Goal: Task Accomplishment & Management: Contribute content

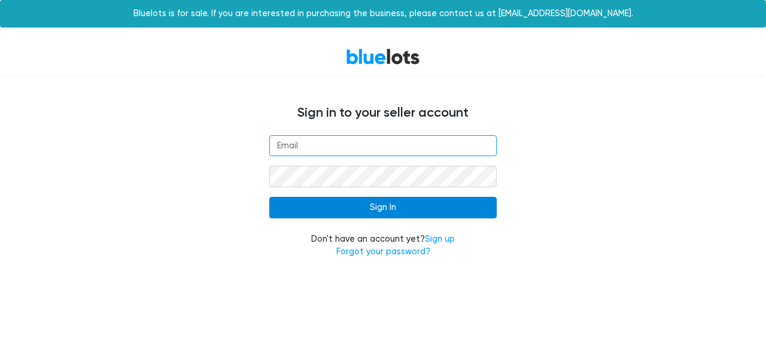
type input "[EMAIL_ADDRESS][DOMAIN_NAME]"
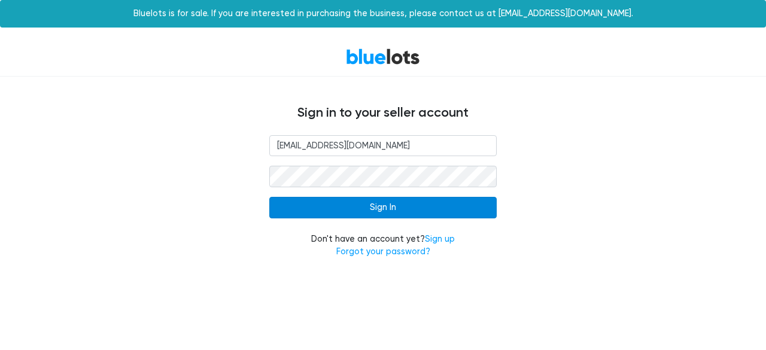
click at [378, 214] on input "Sign In" at bounding box center [382, 208] width 227 height 22
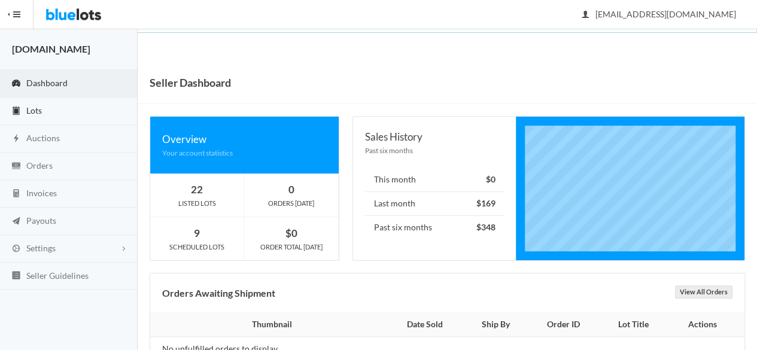
click at [47, 117] on link "Lots" at bounding box center [69, 112] width 138 height 28
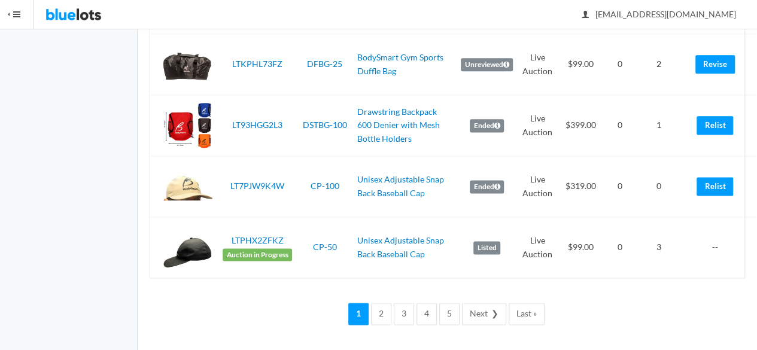
scroll to position [3004, 0]
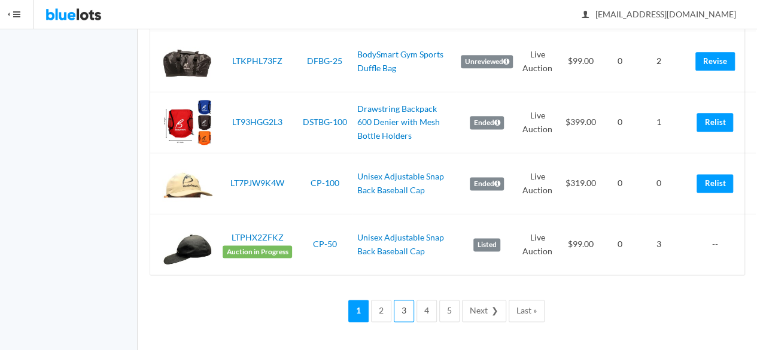
click at [409, 314] on link "3" at bounding box center [404, 311] width 20 height 22
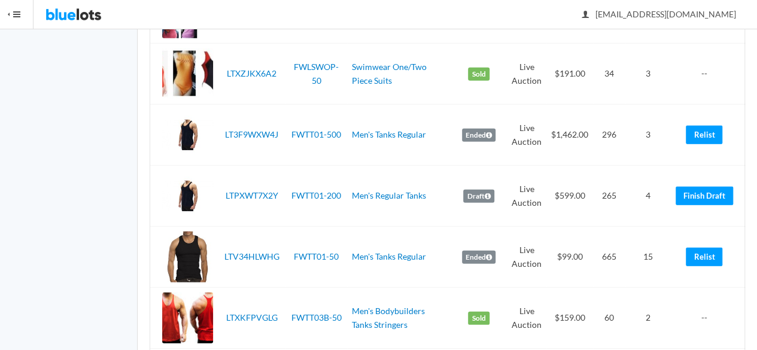
scroll to position [1496, 0]
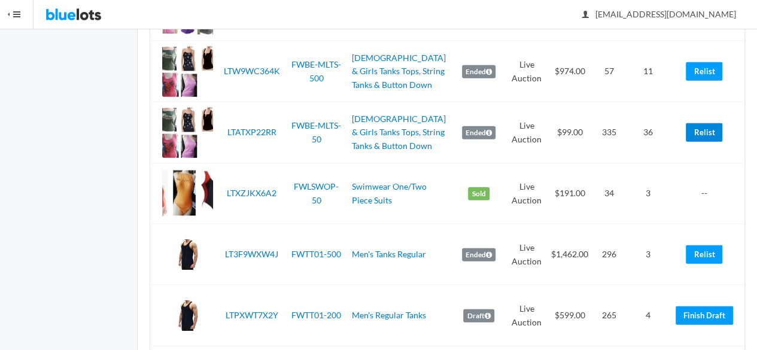
click at [699, 125] on link "Relist" at bounding box center [704, 132] width 37 height 19
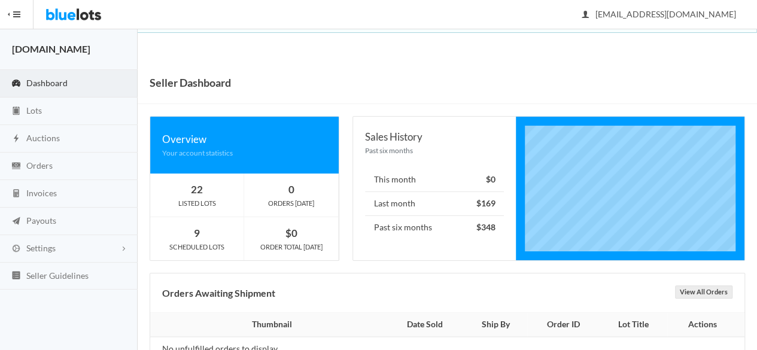
scroll to position [34, 0]
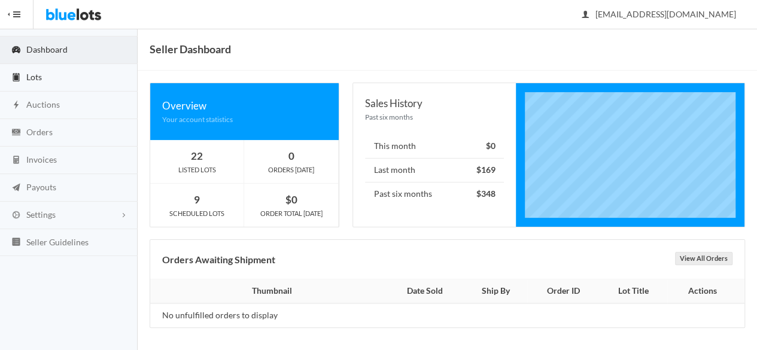
click at [75, 81] on link "Lots" at bounding box center [69, 78] width 138 height 28
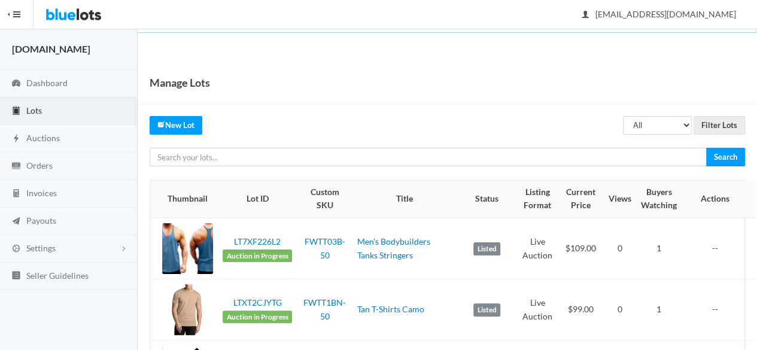
scroll to position [3004, 0]
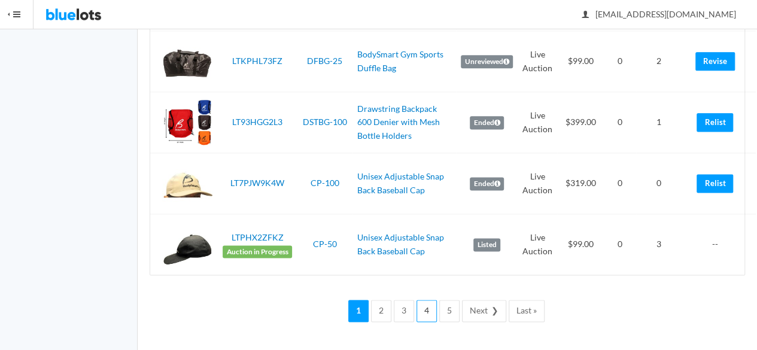
click at [429, 310] on link "4" at bounding box center [427, 311] width 20 height 22
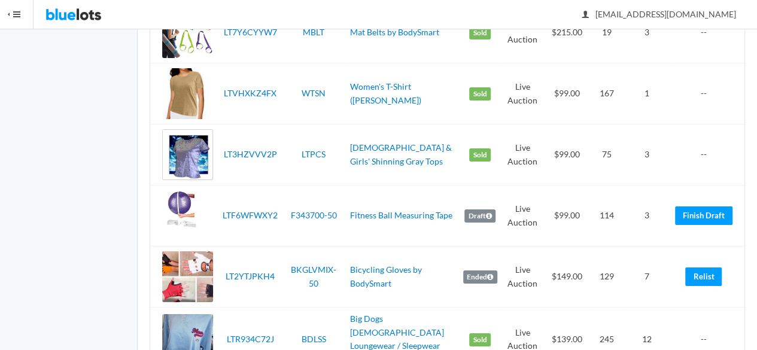
scroll to position [2206, 0]
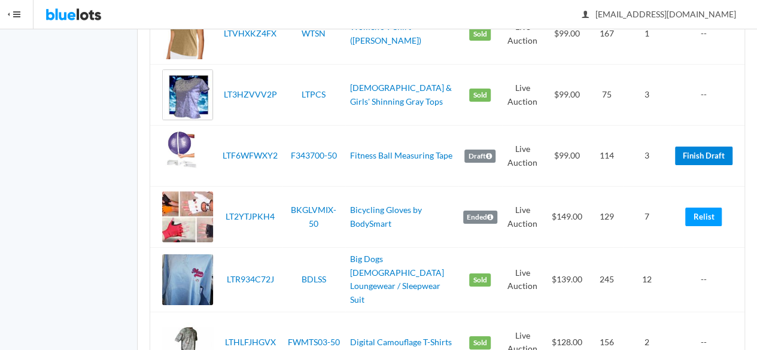
click at [703, 150] on link "Finish Draft" at bounding box center [703, 156] width 57 height 19
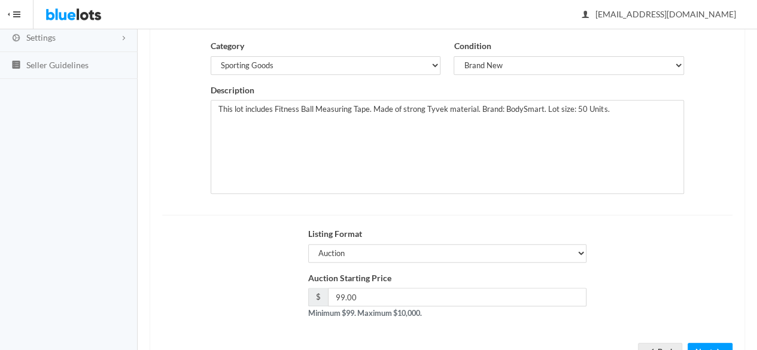
scroll to position [270, 0]
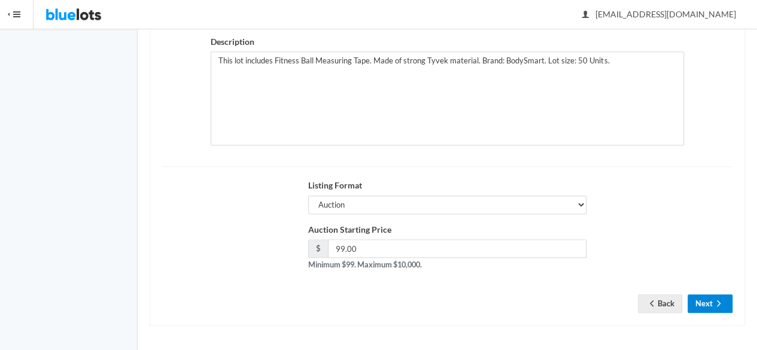
click at [699, 304] on button "Next" at bounding box center [710, 303] width 45 height 19
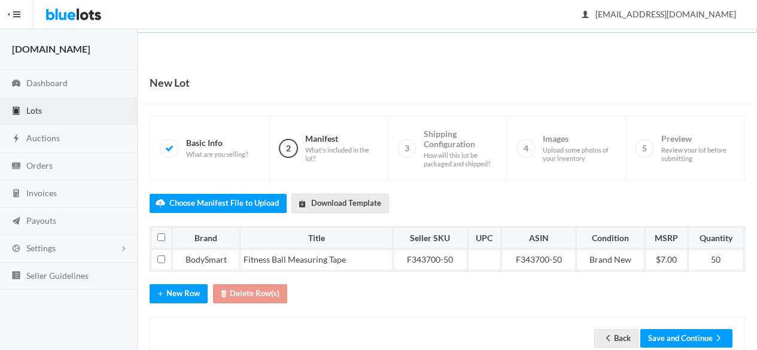
scroll to position [30, 0]
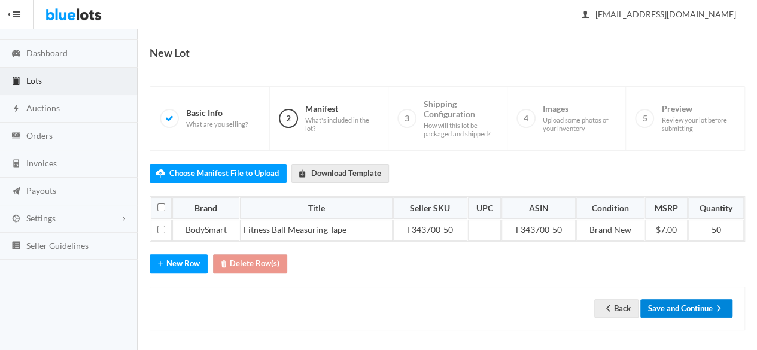
click at [694, 306] on button "Save and Continue" at bounding box center [686, 308] width 92 height 19
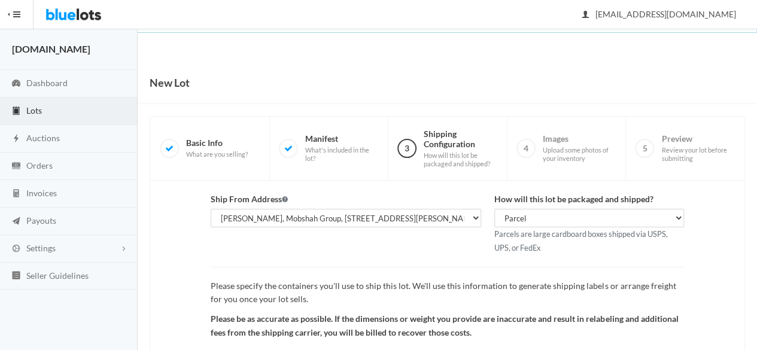
scroll to position [139, 0]
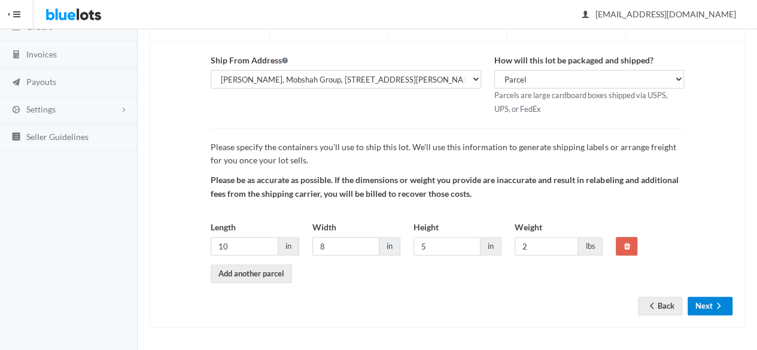
click at [702, 303] on button "Next" at bounding box center [710, 306] width 45 height 19
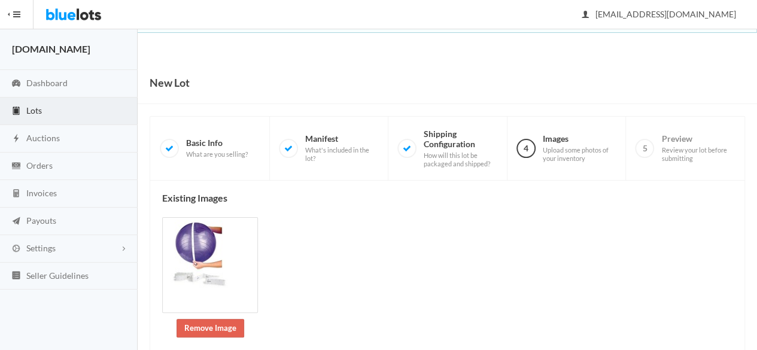
scroll to position [286, 0]
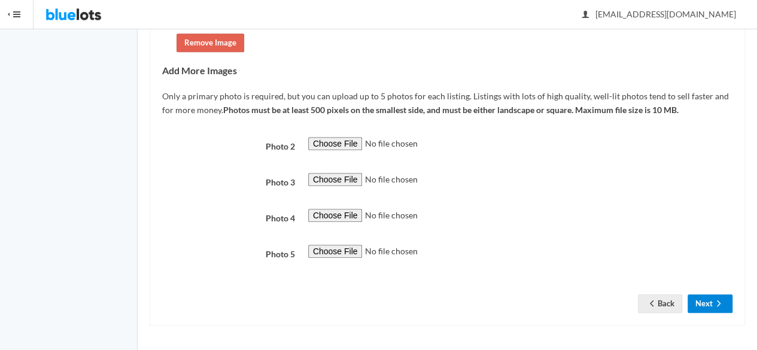
click at [708, 305] on button "Next" at bounding box center [710, 303] width 45 height 19
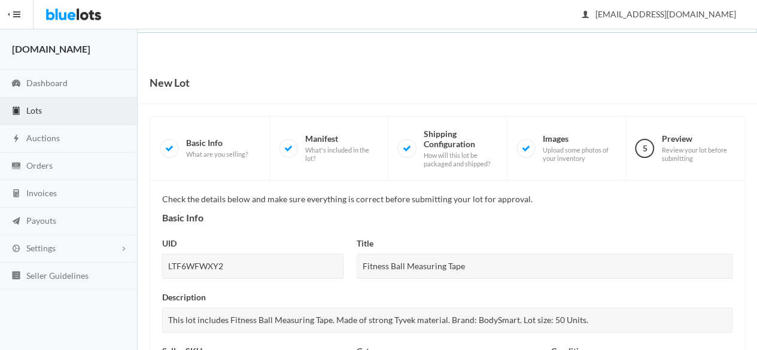
scroll to position [553, 0]
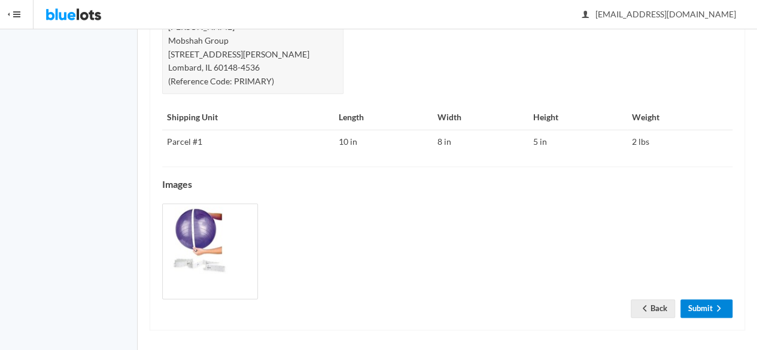
click at [699, 304] on link "Submit" at bounding box center [707, 308] width 52 height 19
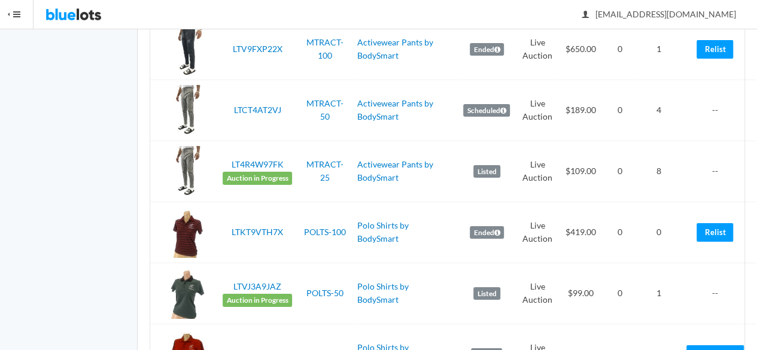
scroll to position [3049, 0]
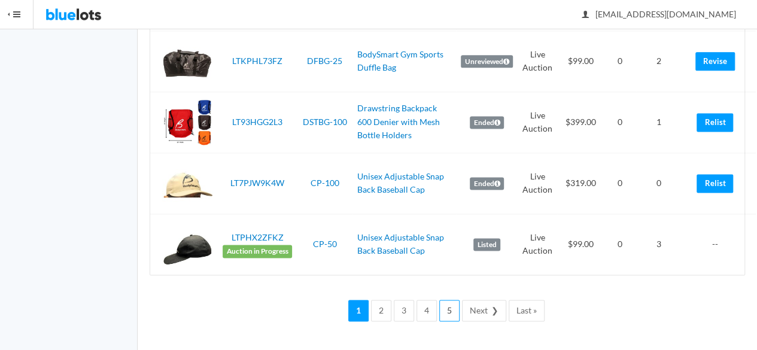
click at [450, 309] on link "5" at bounding box center [449, 311] width 20 height 22
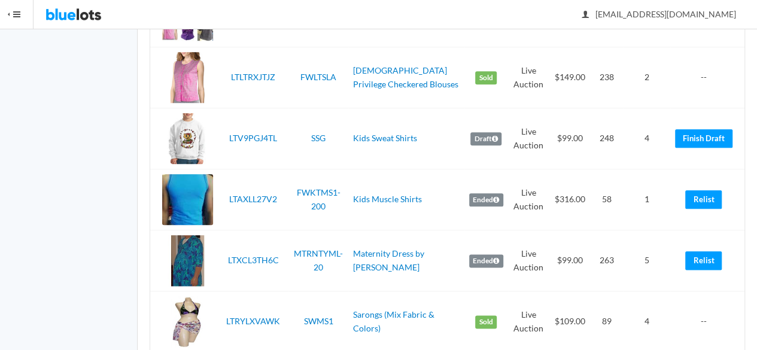
scroll to position [658, 0]
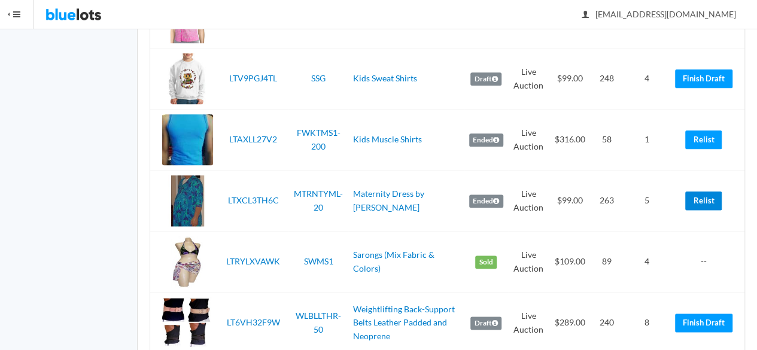
click at [703, 204] on link "Relist" at bounding box center [703, 201] width 37 height 19
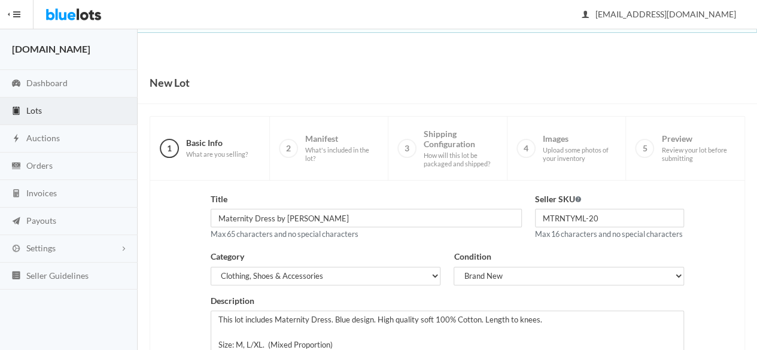
scroll to position [270, 0]
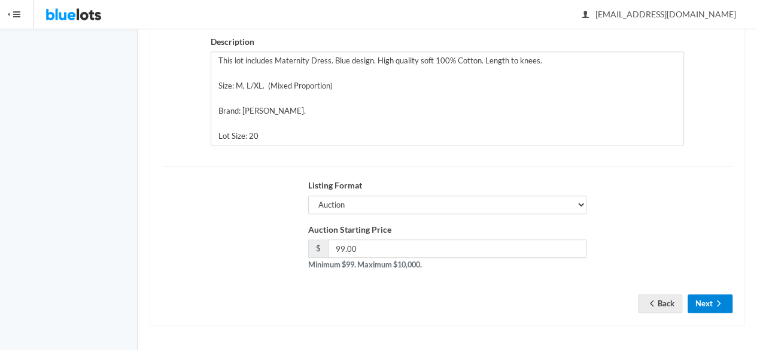
click at [721, 306] on icon "arrow forward" at bounding box center [719, 304] width 12 height 10
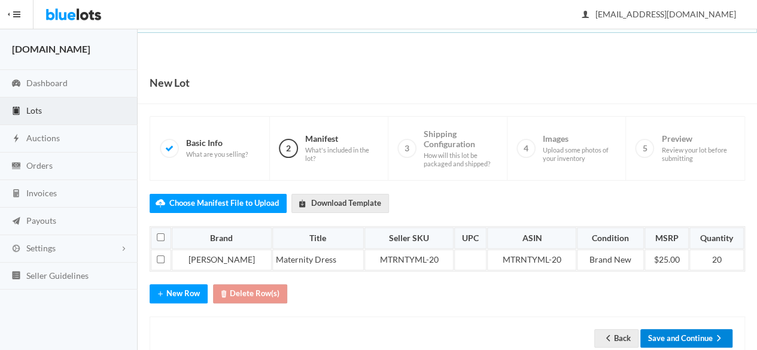
click at [707, 329] on button "Save and Continue" at bounding box center [686, 338] width 92 height 19
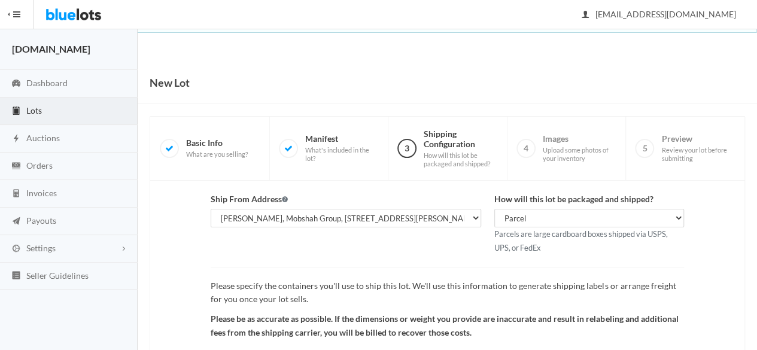
scroll to position [139, 0]
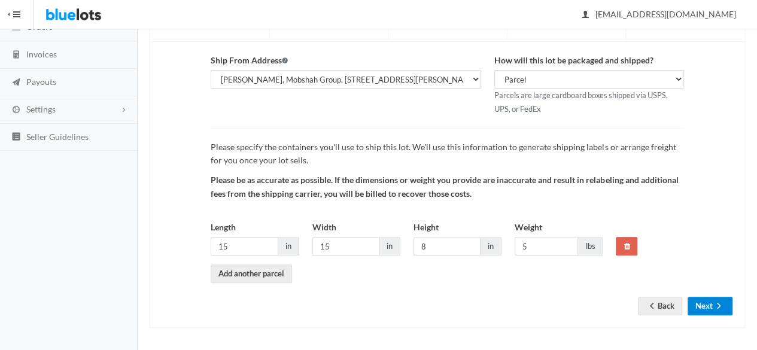
click at [722, 297] on button "Next" at bounding box center [710, 306] width 45 height 19
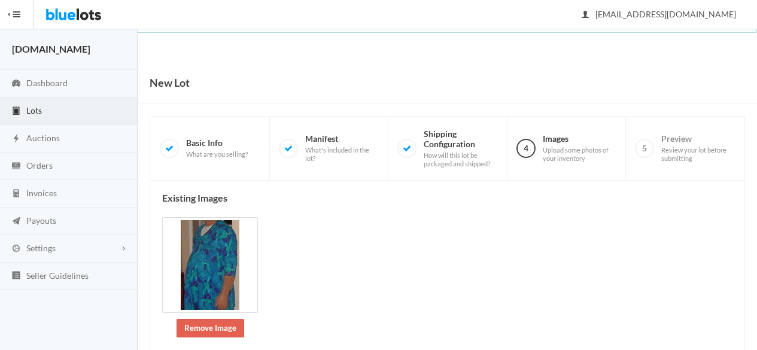
scroll to position [286, 0]
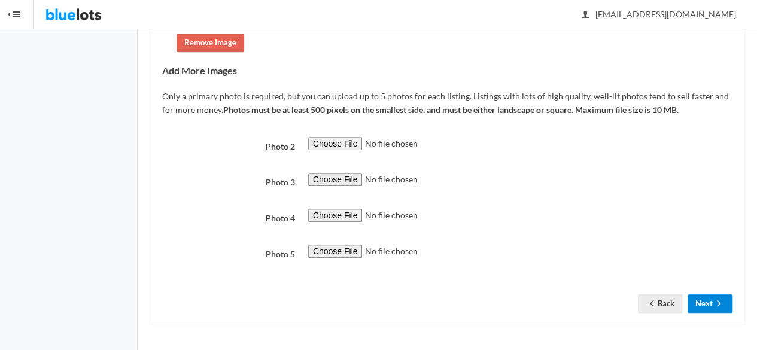
click at [705, 298] on button "Next" at bounding box center [710, 303] width 45 height 19
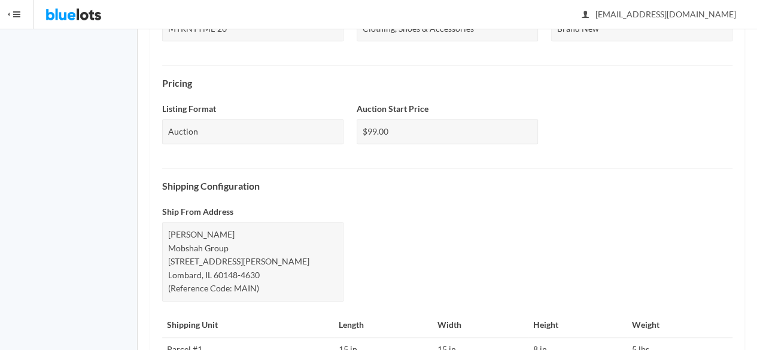
scroll to position [566, 0]
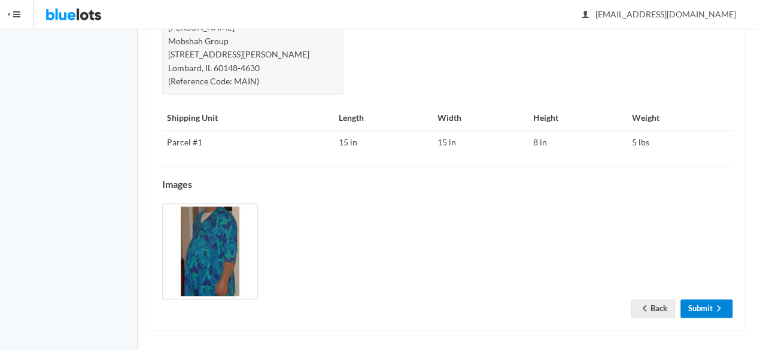
click at [706, 299] on link "Submit" at bounding box center [707, 308] width 52 height 19
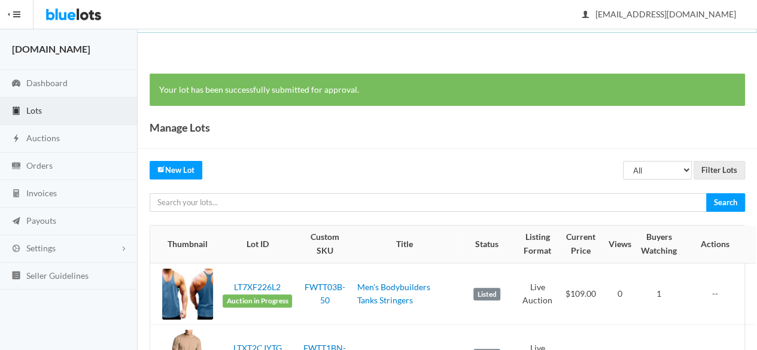
click at [65, 104] on link "Lots" at bounding box center [69, 112] width 138 height 28
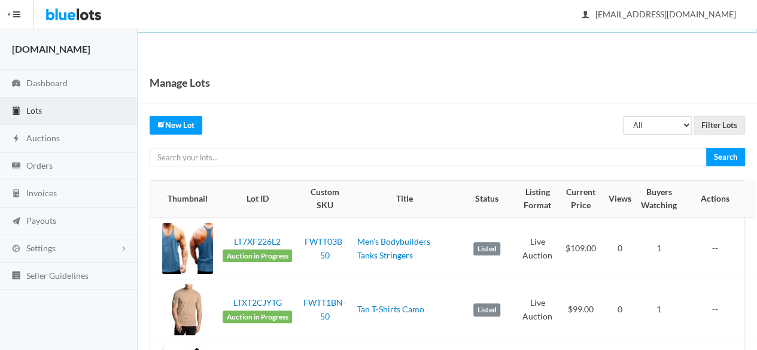
click at [85, 107] on link "Lots" at bounding box center [69, 112] width 138 height 28
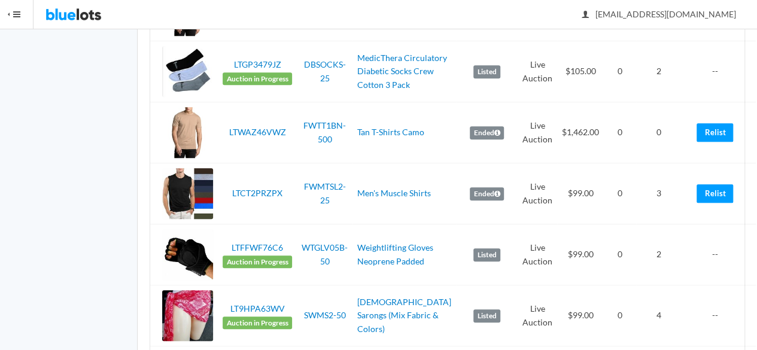
scroll to position [3004, 0]
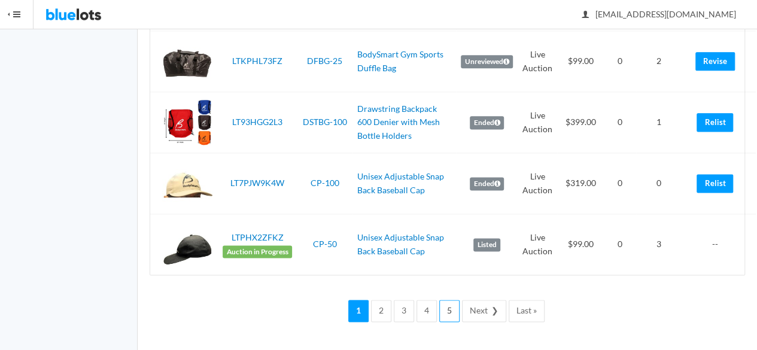
click at [453, 308] on link "5" at bounding box center [449, 311] width 20 height 22
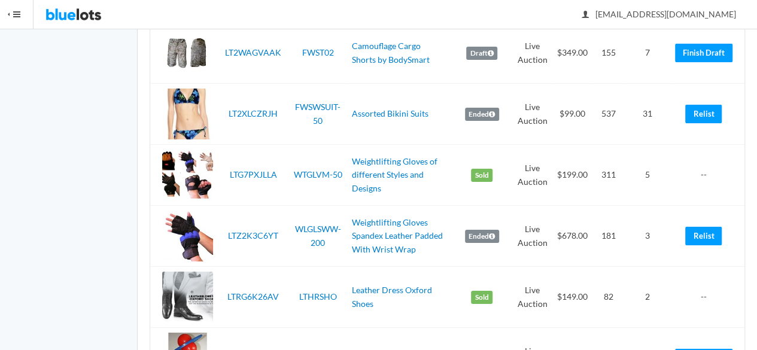
scroll to position [1906, 0]
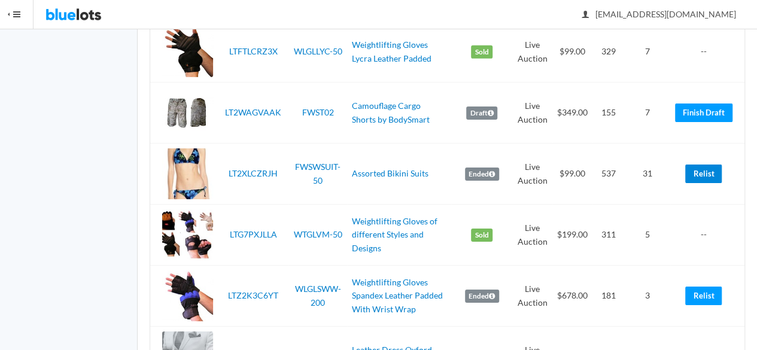
drag, startPoint x: 706, startPoint y: 171, endPoint x: 432, endPoint y: 71, distance: 291.2
click at [706, 172] on link "Relist" at bounding box center [703, 174] width 37 height 19
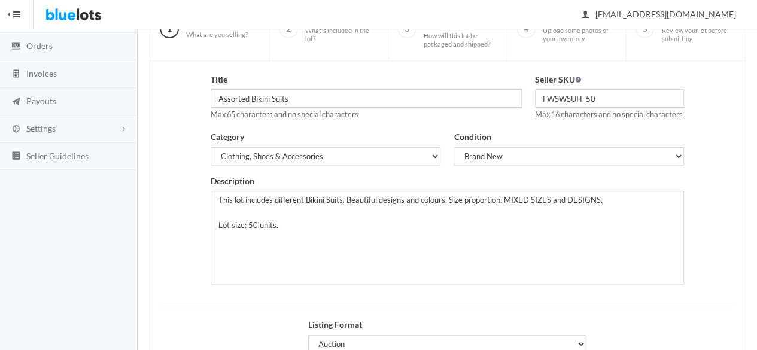
scroll to position [270, 0]
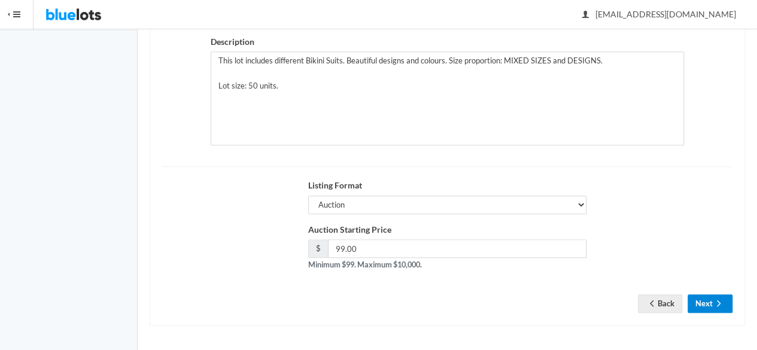
click at [705, 301] on button "Next" at bounding box center [710, 303] width 45 height 19
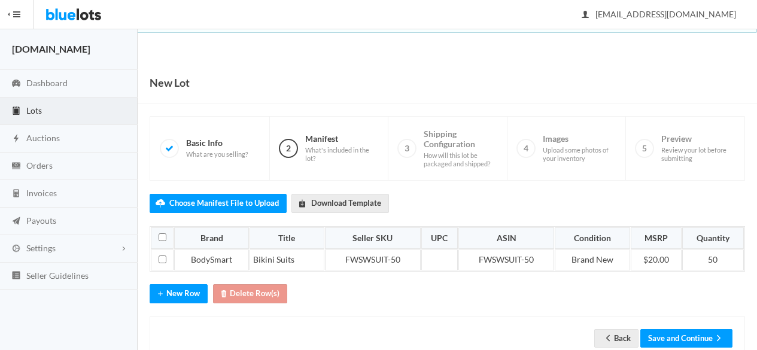
scroll to position [30, 0]
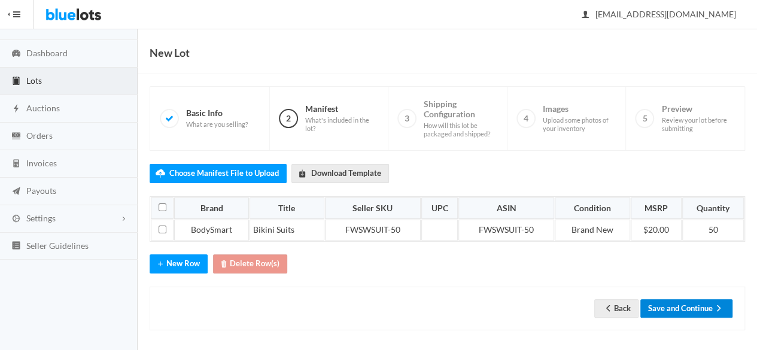
click at [696, 301] on button "Save and Continue" at bounding box center [686, 308] width 92 height 19
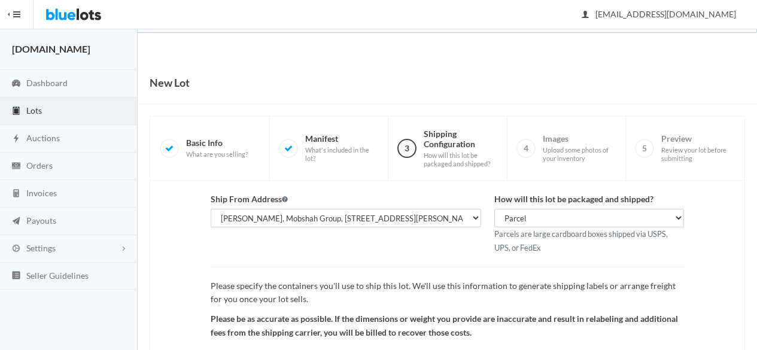
scroll to position [139, 0]
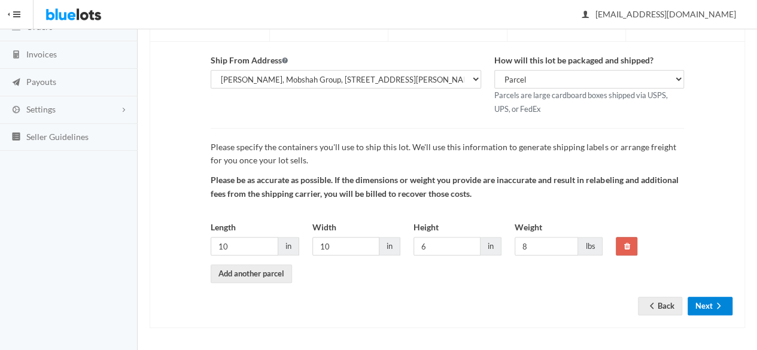
click at [698, 297] on button "Next" at bounding box center [710, 306] width 45 height 19
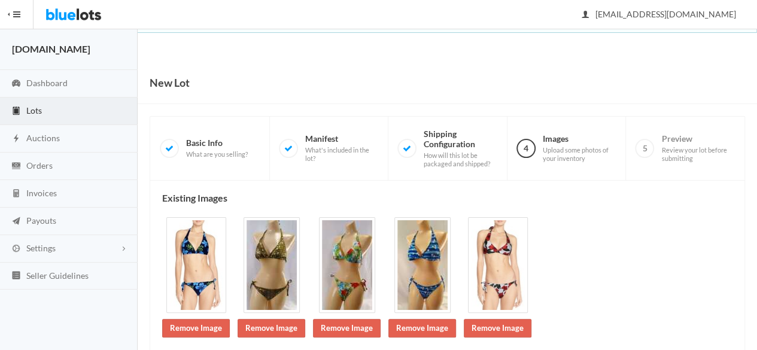
scroll to position [139, 0]
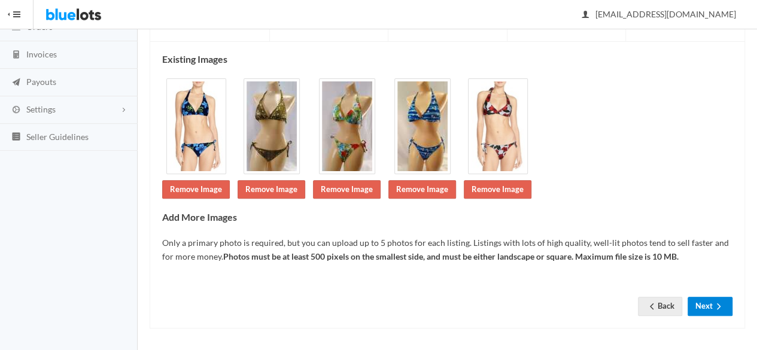
click at [706, 308] on button "Next" at bounding box center [710, 306] width 45 height 19
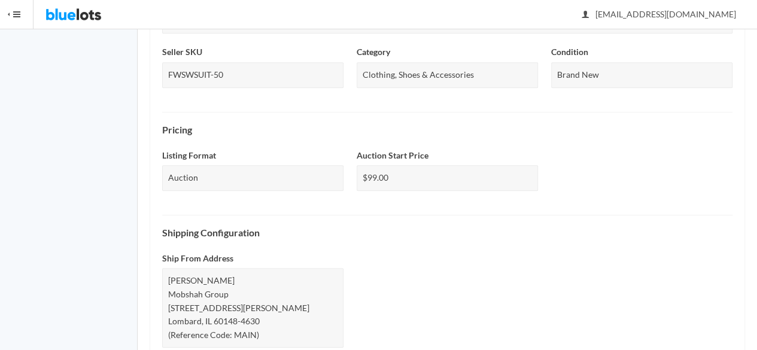
scroll to position [553, 0]
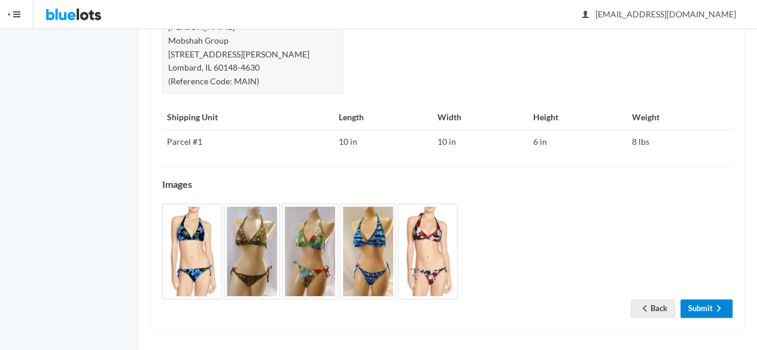
click at [695, 302] on link "Submit" at bounding box center [707, 308] width 52 height 19
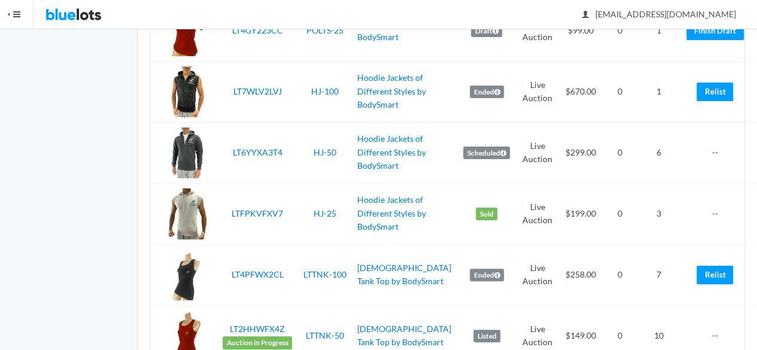
scroll to position [3049, 0]
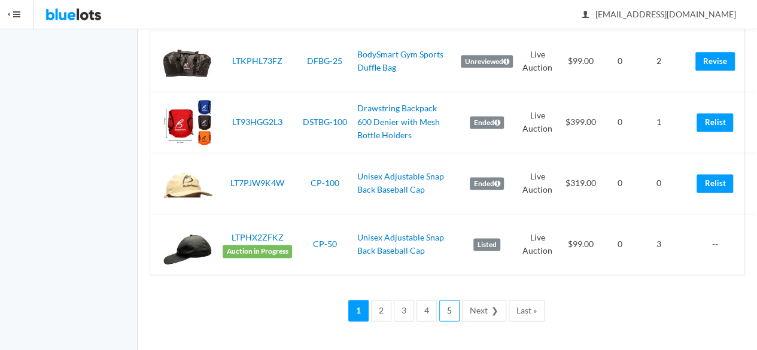
click at [452, 308] on link "5" at bounding box center [449, 311] width 20 height 22
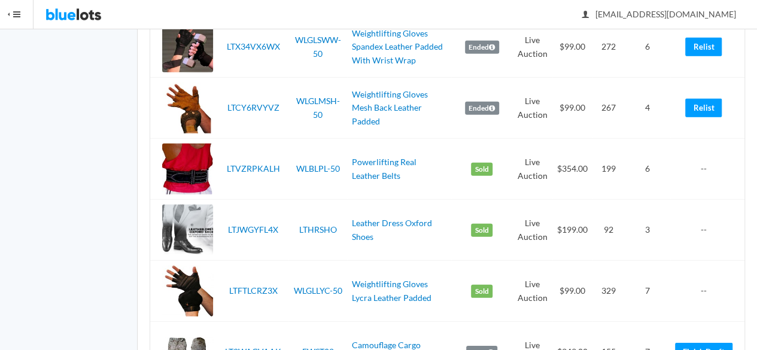
scroll to position [1607, 0]
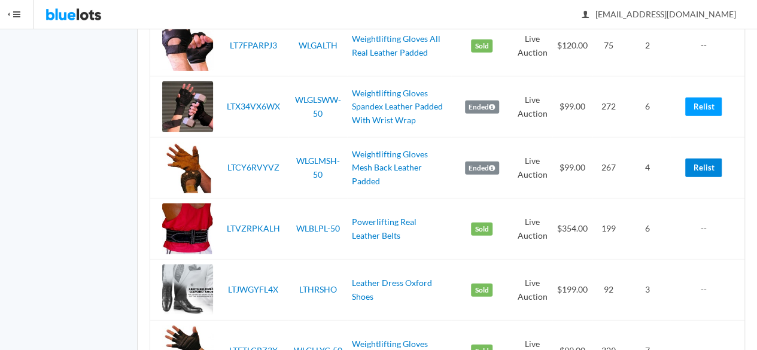
click at [708, 177] on link "Relist" at bounding box center [703, 168] width 37 height 19
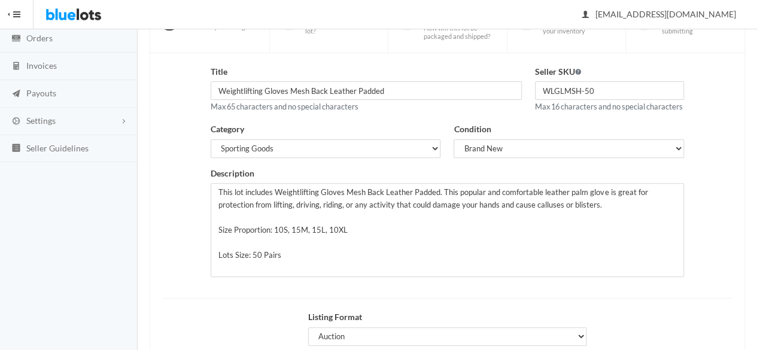
scroll to position [270, 0]
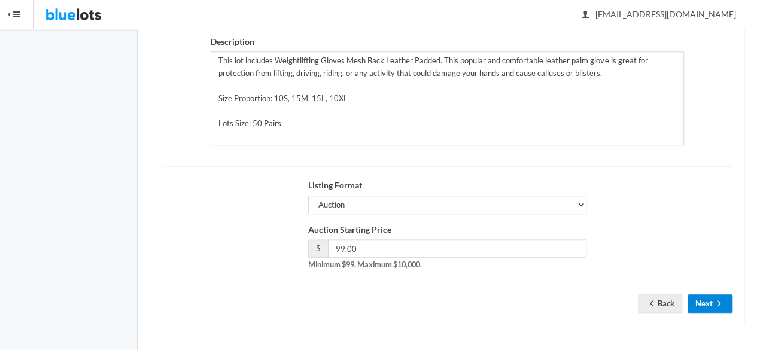
click at [711, 296] on button "Next" at bounding box center [710, 303] width 45 height 19
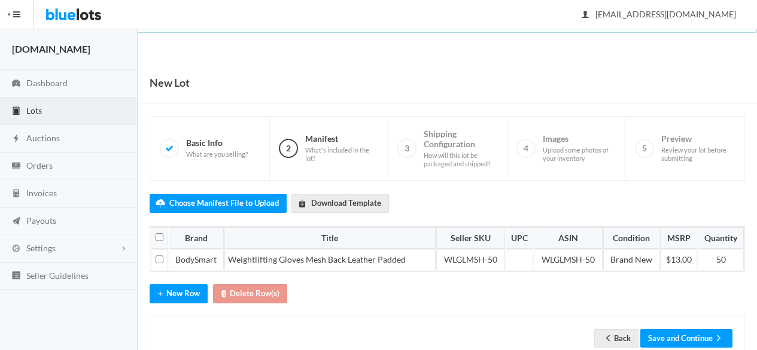
scroll to position [30, 0]
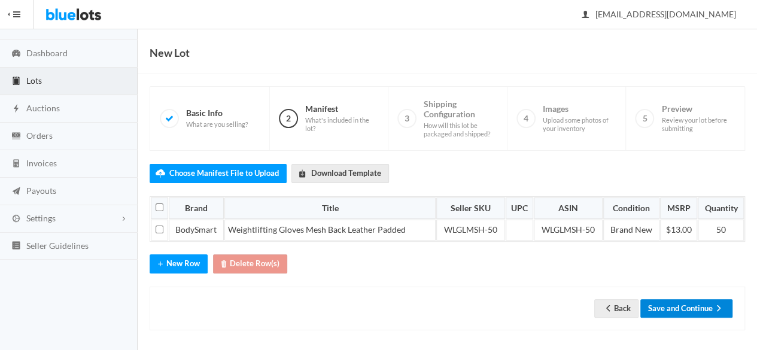
click at [694, 303] on button "Save and Continue" at bounding box center [686, 308] width 92 height 19
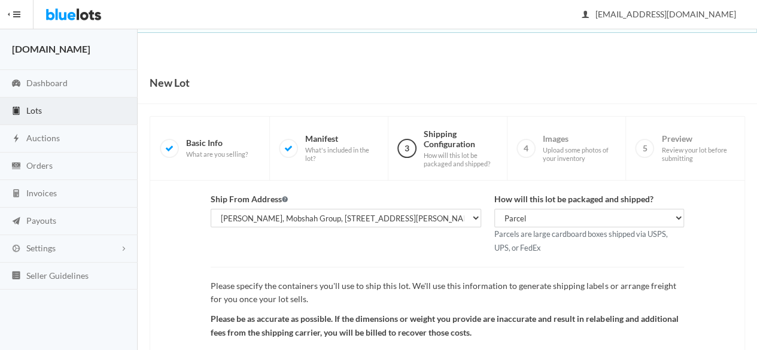
scroll to position [139, 0]
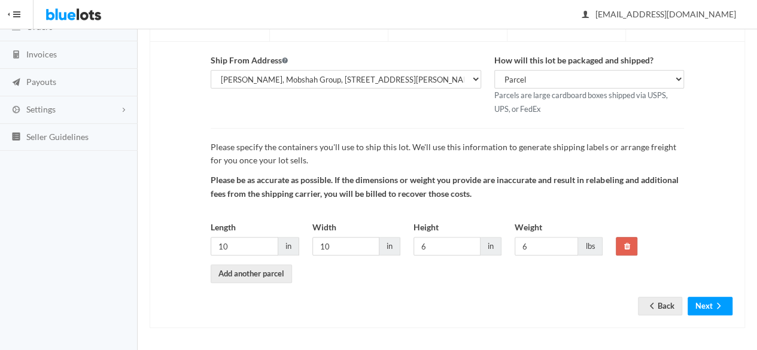
click at [757, 211] on html "Bluelots is for sale. If you are interested in purchasing the business, please …" at bounding box center [378, 36] width 757 height 350
click at [697, 300] on button "Next" at bounding box center [710, 306] width 45 height 19
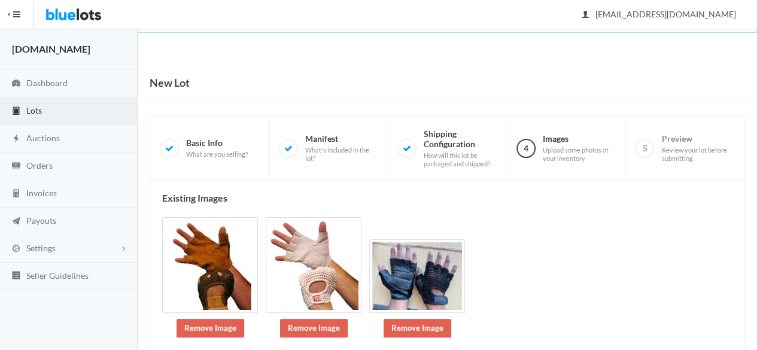
scroll to position [212, 0]
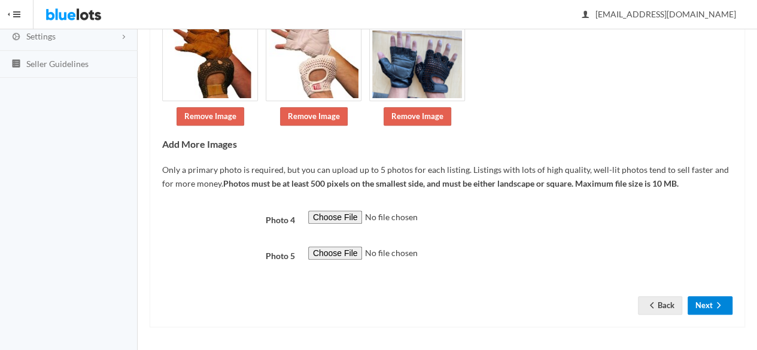
click at [693, 309] on button "Next" at bounding box center [710, 305] width 45 height 19
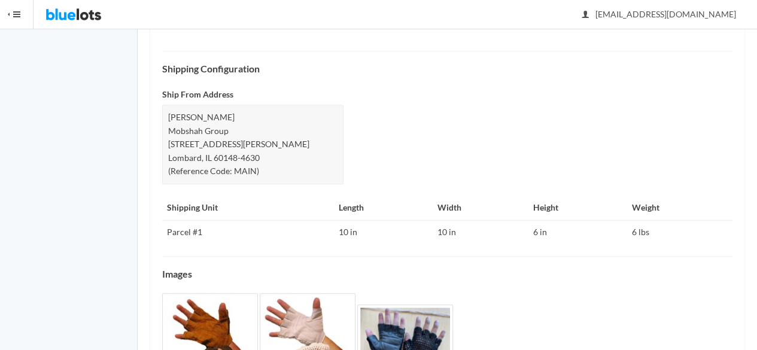
scroll to position [566, 0]
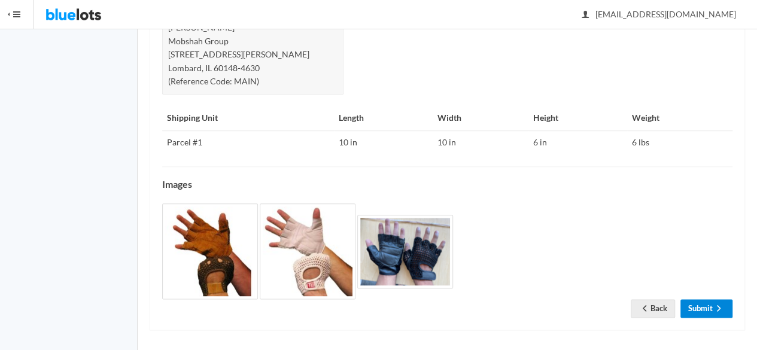
click at [717, 303] on icon "arrow forward" at bounding box center [719, 308] width 12 height 10
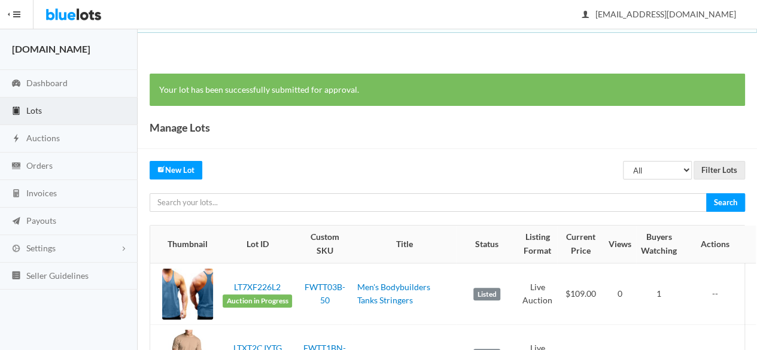
scroll to position [3049, 0]
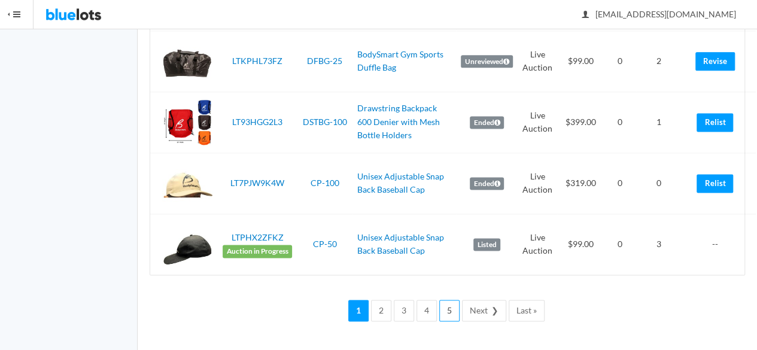
click at [447, 305] on link "5" at bounding box center [449, 311] width 20 height 22
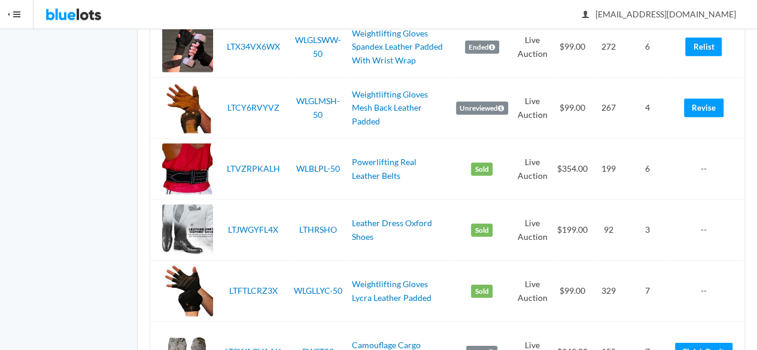
scroll to position [1607, 0]
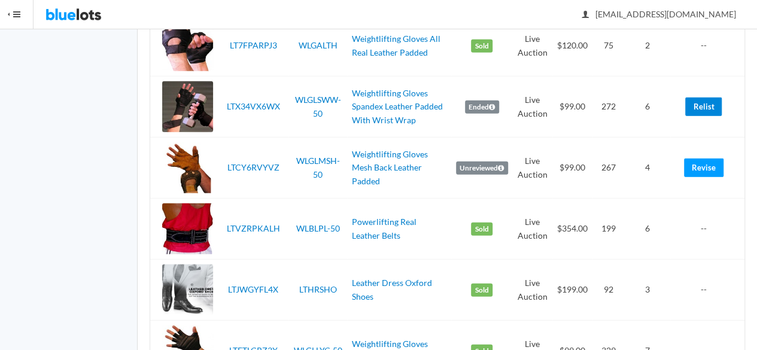
drag, startPoint x: 692, startPoint y: 112, endPoint x: 437, endPoint y: 72, distance: 258.0
click at [692, 112] on link "Relist" at bounding box center [703, 107] width 37 height 19
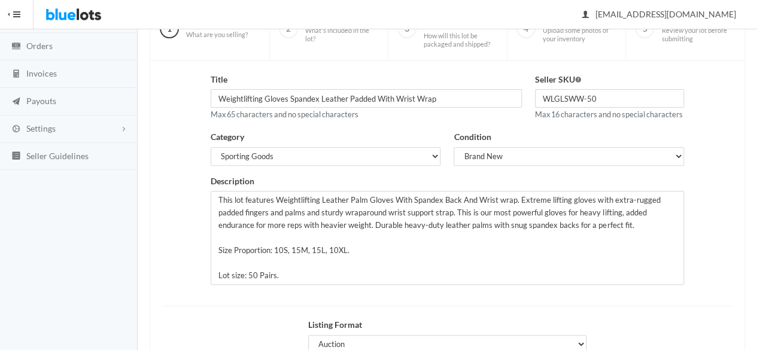
scroll to position [270, 0]
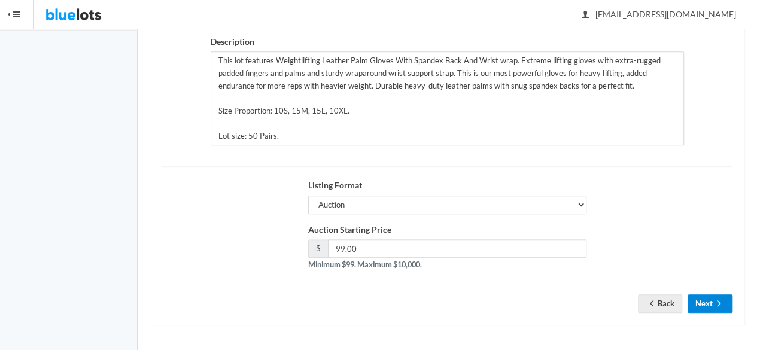
click at [718, 308] on icon "arrow forward" at bounding box center [719, 304] width 12 height 10
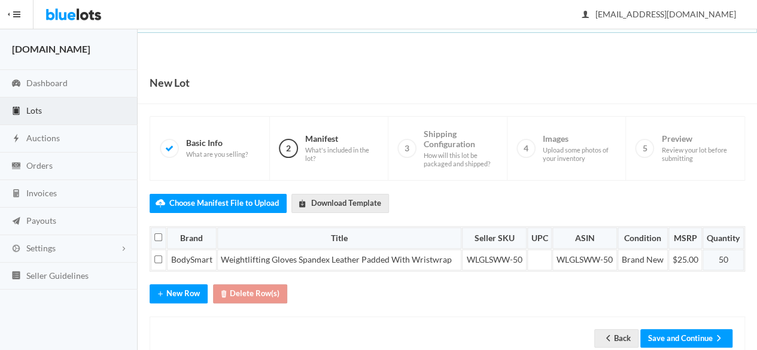
scroll to position [30, 0]
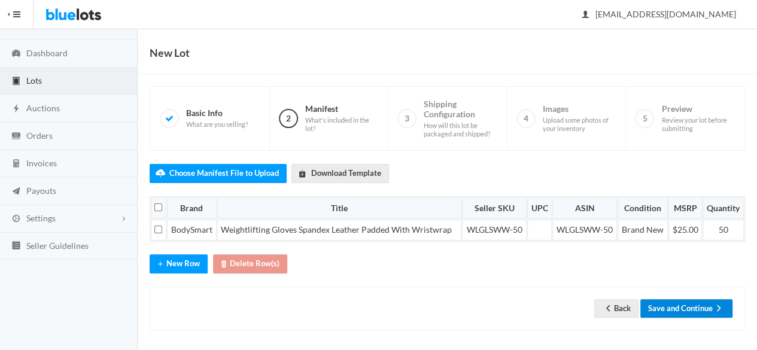
click at [696, 307] on button "Save and Continue" at bounding box center [686, 308] width 92 height 19
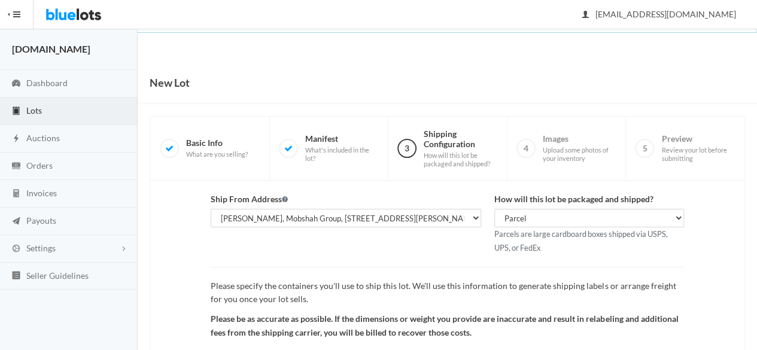
scroll to position [139, 0]
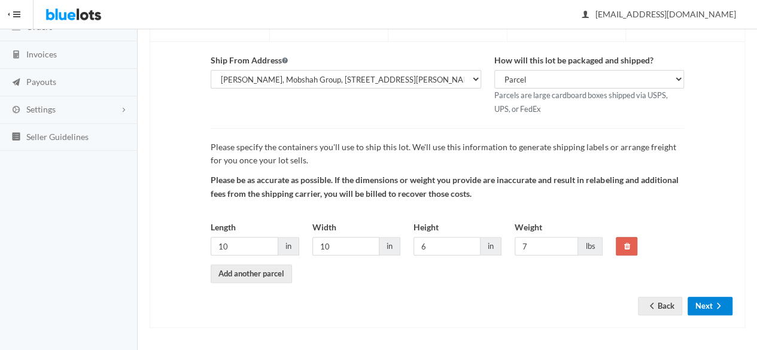
click at [699, 300] on button "Next" at bounding box center [710, 306] width 45 height 19
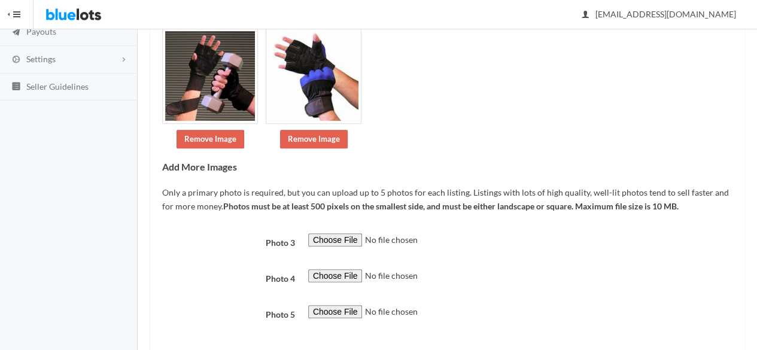
scroll to position [249, 0]
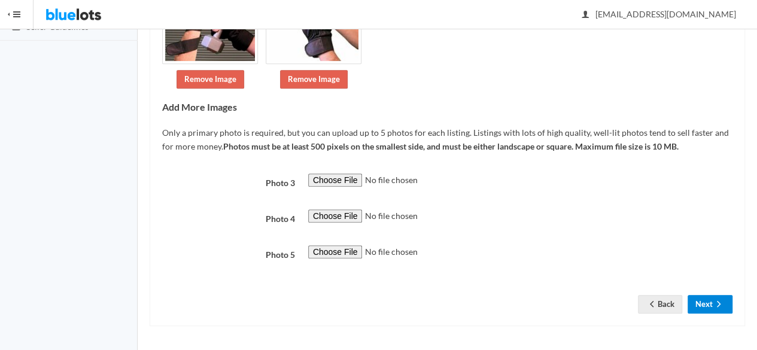
click at [709, 305] on button "Next" at bounding box center [710, 304] width 45 height 19
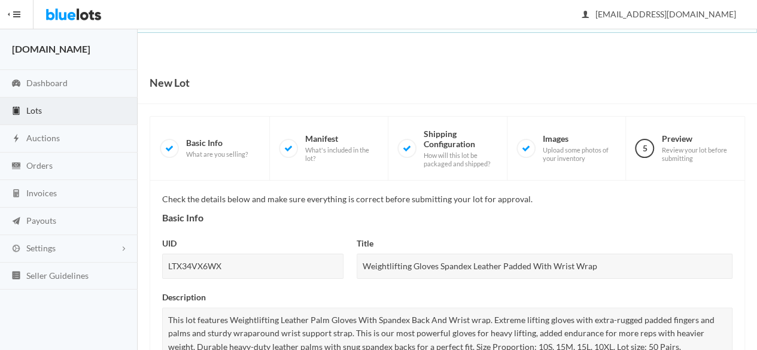
scroll to position [580, 0]
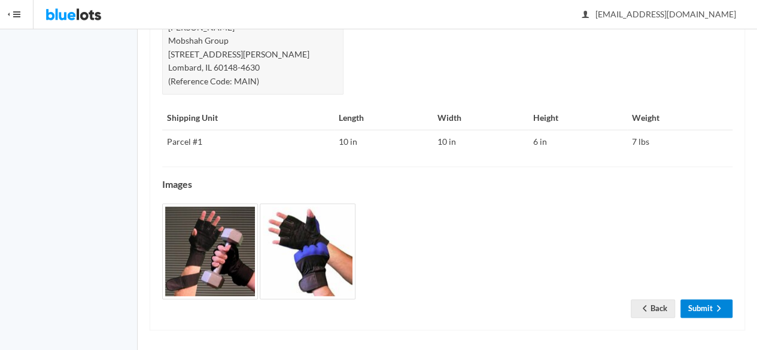
click at [711, 299] on link "Submit" at bounding box center [707, 308] width 52 height 19
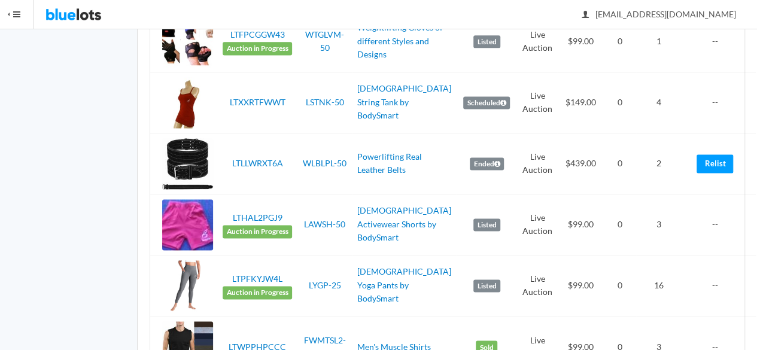
scroll to position [3049, 0]
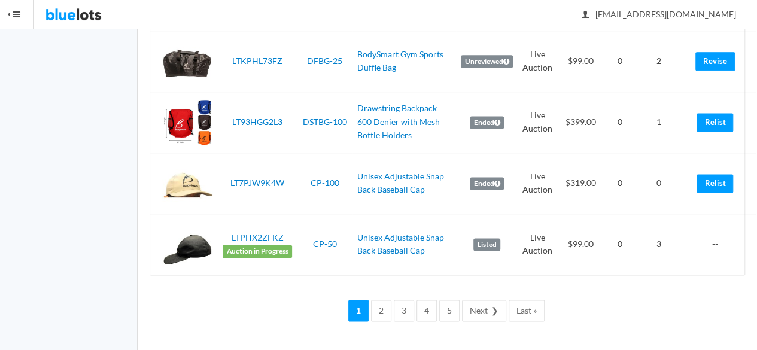
drag, startPoint x: 766, startPoint y: 36, endPoint x: 766, endPoint y: 378, distance: 342.4
click at [459, 314] on link "5" at bounding box center [449, 311] width 20 height 22
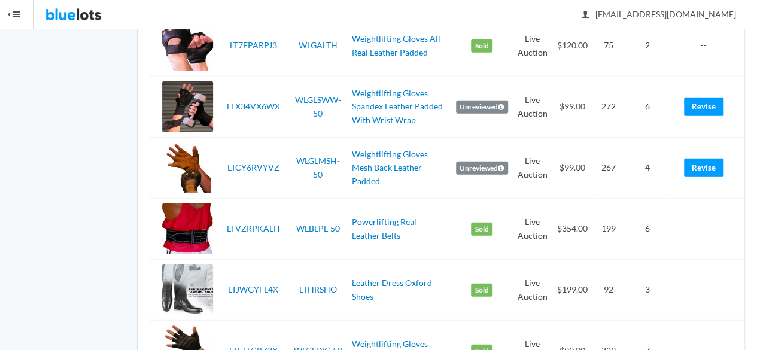
scroll to position [1487, 0]
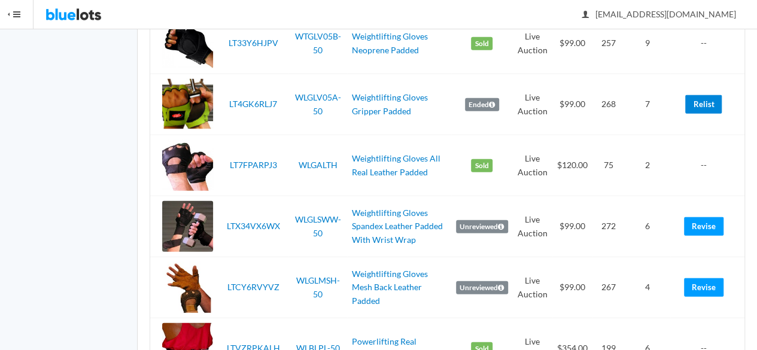
click at [712, 104] on link "Relist" at bounding box center [703, 104] width 37 height 19
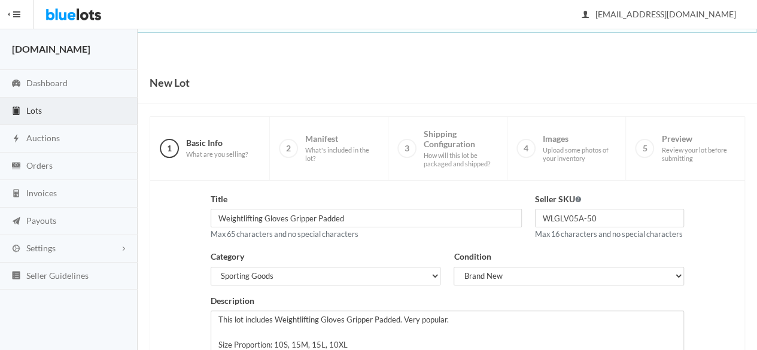
scroll to position [270, 0]
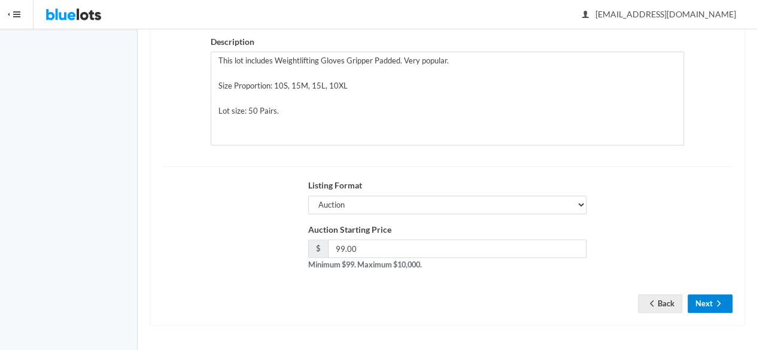
click at [718, 305] on icon "arrow forward" at bounding box center [719, 304] width 12 height 10
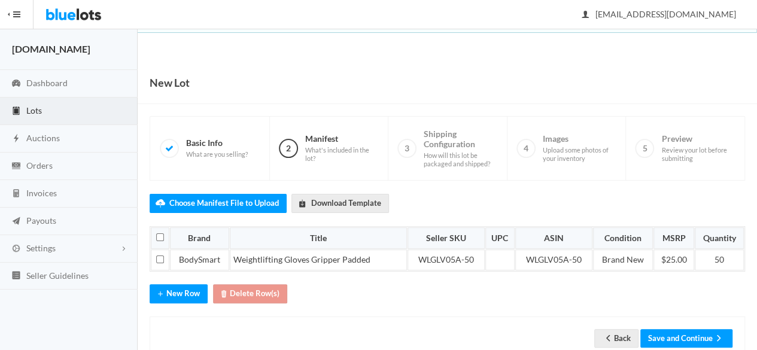
scroll to position [30, 0]
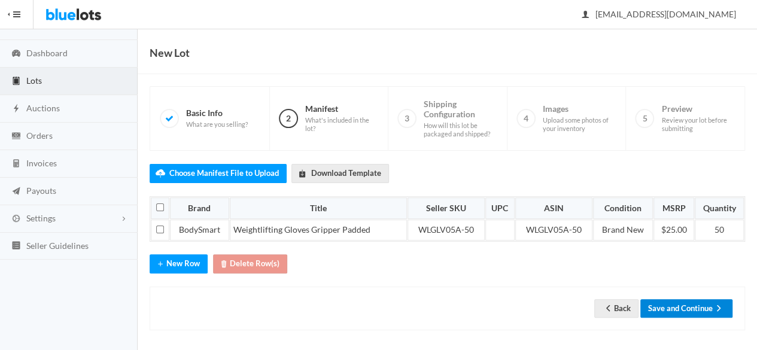
click at [674, 300] on button "Save and Continue" at bounding box center [686, 308] width 92 height 19
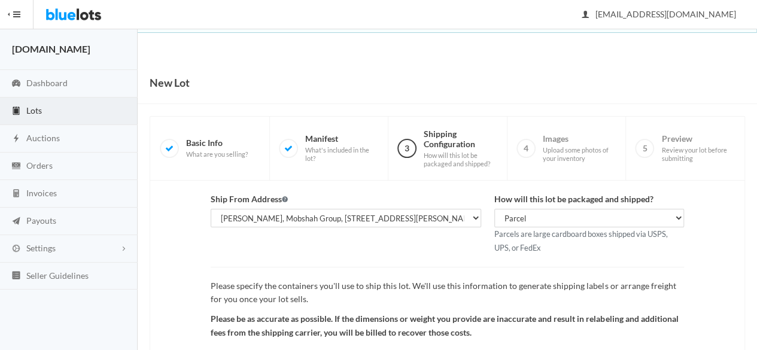
scroll to position [139, 0]
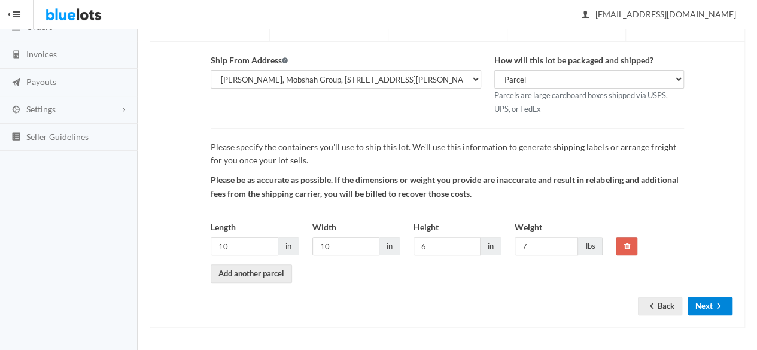
click at [706, 297] on button "Next" at bounding box center [710, 306] width 45 height 19
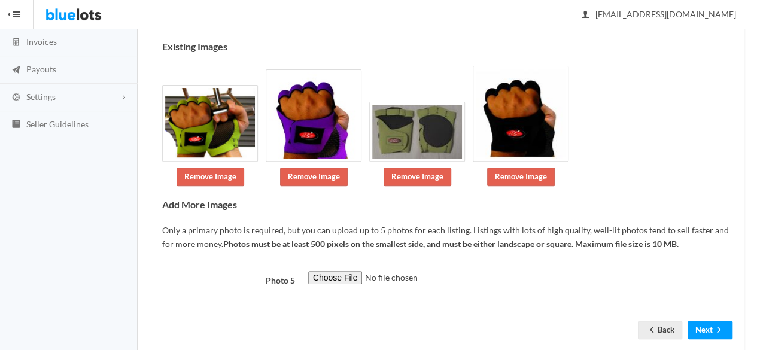
scroll to position [156, 0]
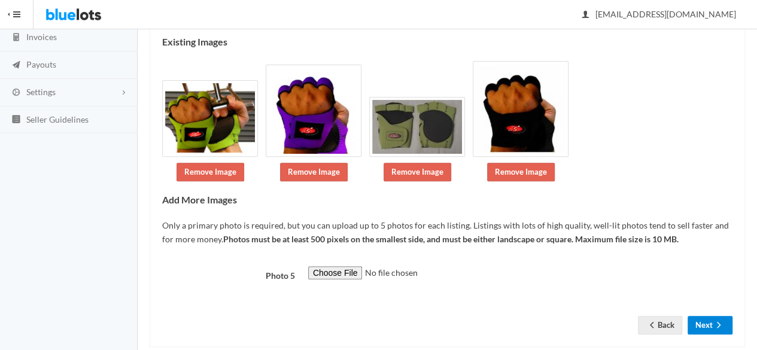
click at [699, 317] on button "Next" at bounding box center [710, 325] width 45 height 19
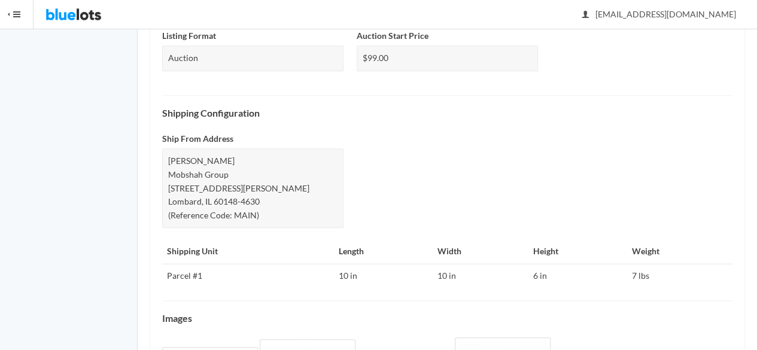
scroll to position [553, 0]
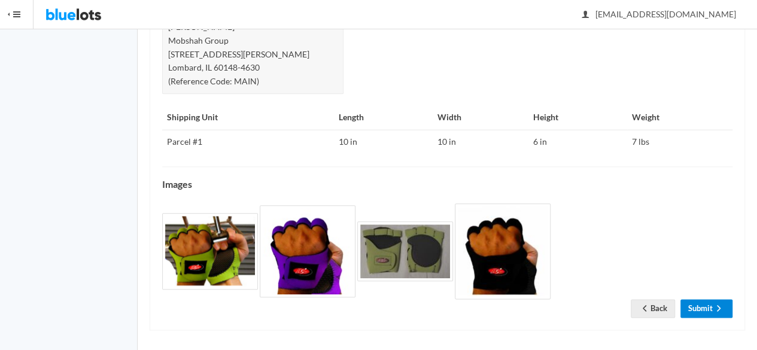
click at [687, 301] on link "Submit" at bounding box center [707, 308] width 52 height 19
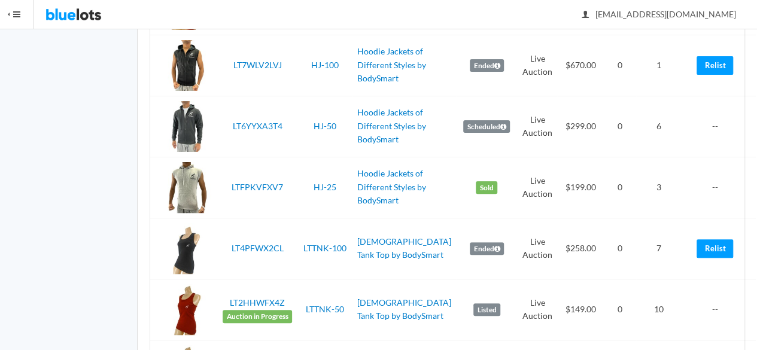
scroll to position [3049, 0]
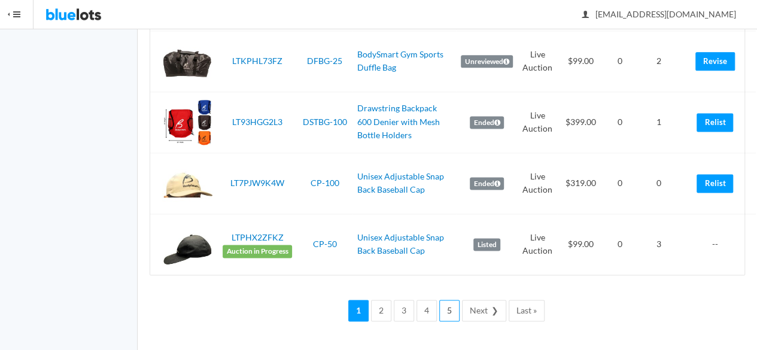
click at [451, 308] on link "5" at bounding box center [449, 311] width 20 height 22
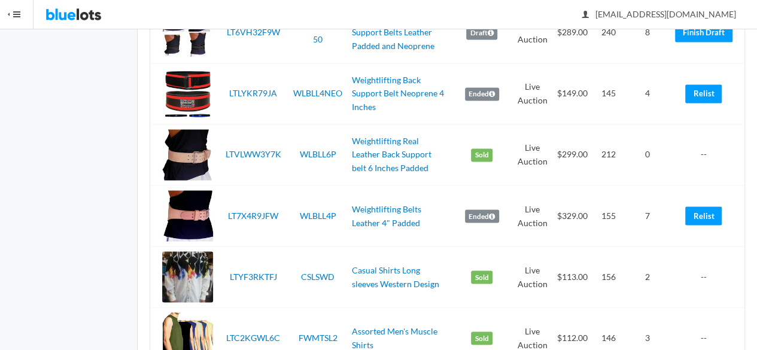
scroll to position [889, 0]
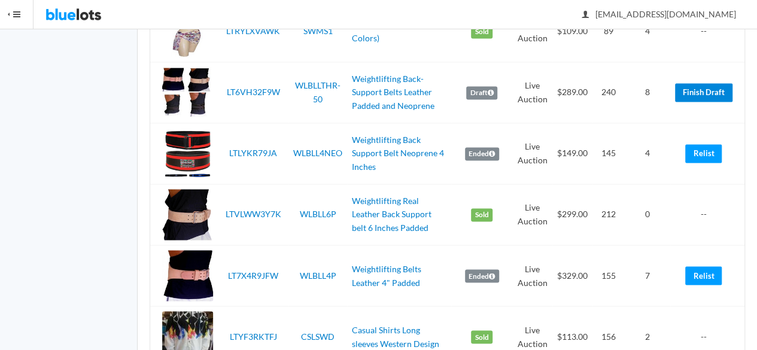
click at [699, 96] on link "Finish Draft" at bounding box center [703, 92] width 57 height 19
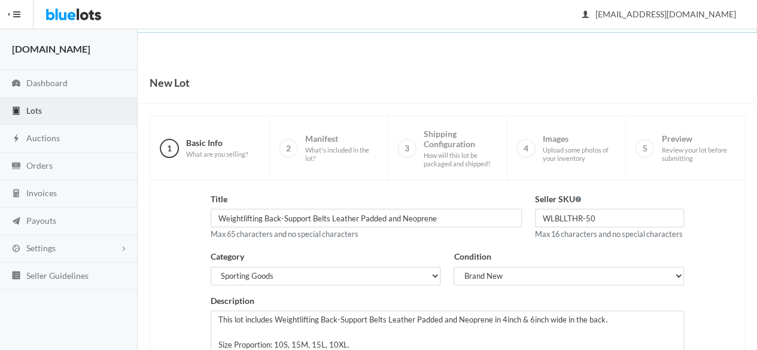
scroll to position [270, 0]
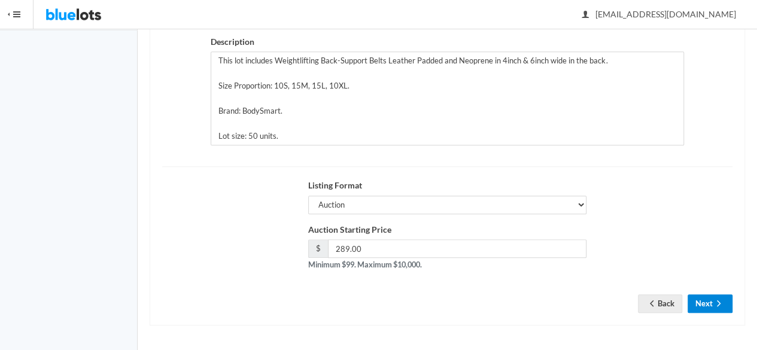
click at [708, 305] on button "Next" at bounding box center [710, 303] width 45 height 19
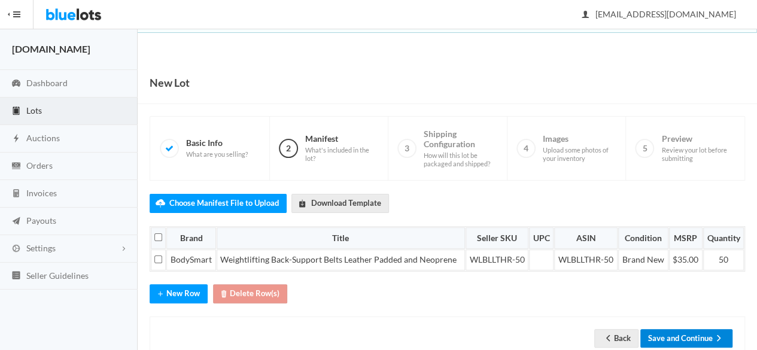
click at [685, 331] on button "Save and Continue" at bounding box center [686, 338] width 92 height 19
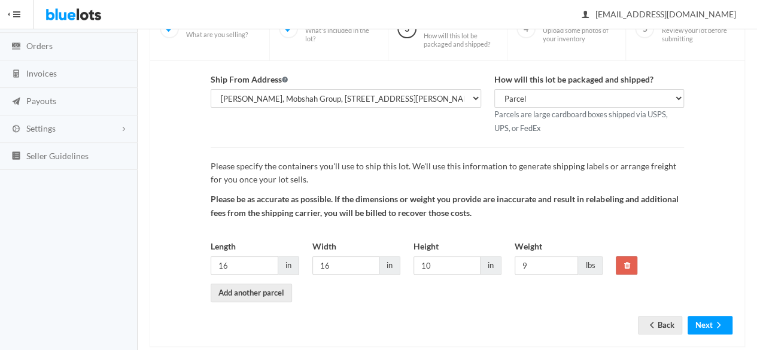
scroll to position [139, 0]
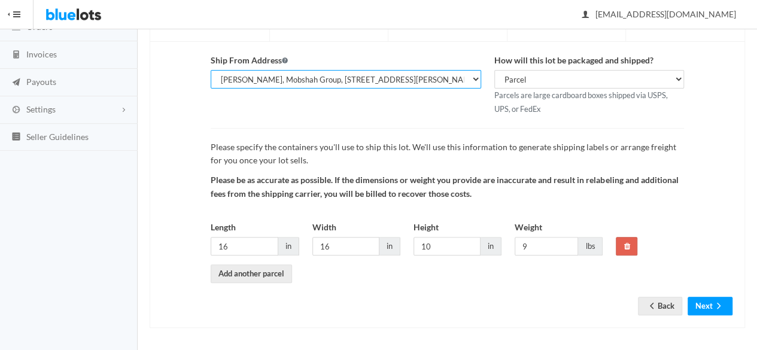
click at [372, 83] on select "Shahzad Latif, WholesaleSmartBuy.com, 2077 W Roosevelt Rd, Wheaton, IL, 60187-6…" at bounding box center [346, 79] width 271 height 19
select select "24469"
click at [211, 70] on select "Shahzad Latif, WholesaleSmartBuy.com, 2077 W Roosevelt Rd, Wheaton, IL, 60187-6…" at bounding box center [346, 79] width 271 height 19
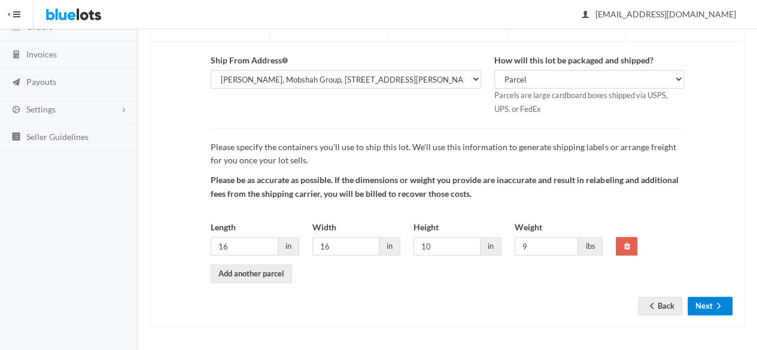
click at [706, 300] on button "Next" at bounding box center [710, 306] width 45 height 19
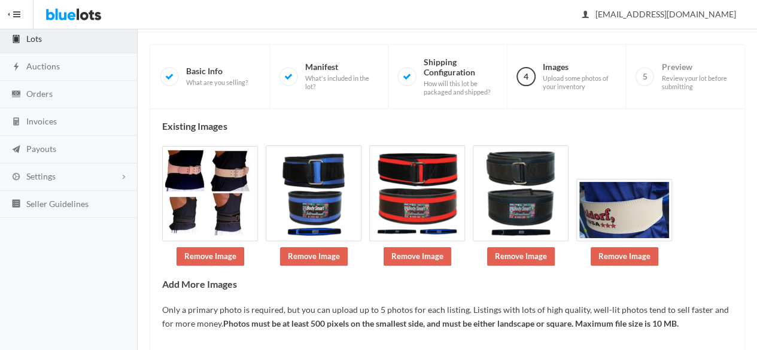
scroll to position [139, 0]
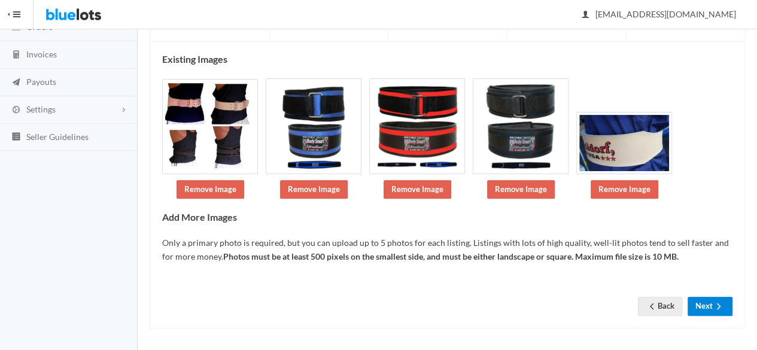
click at [710, 300] on button "Next" at bounding box center [710, 306] width 45 height 19
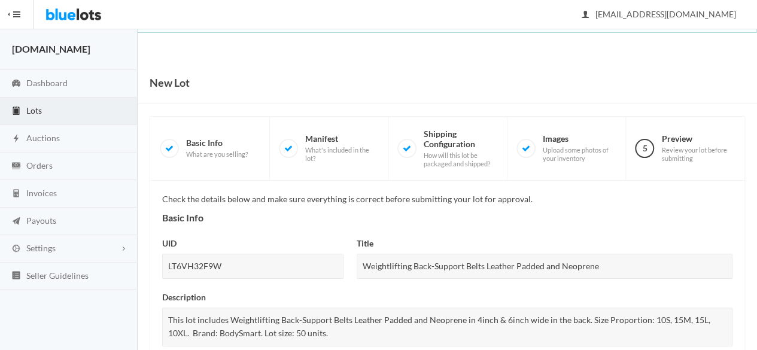
scroll to position [566, 0]
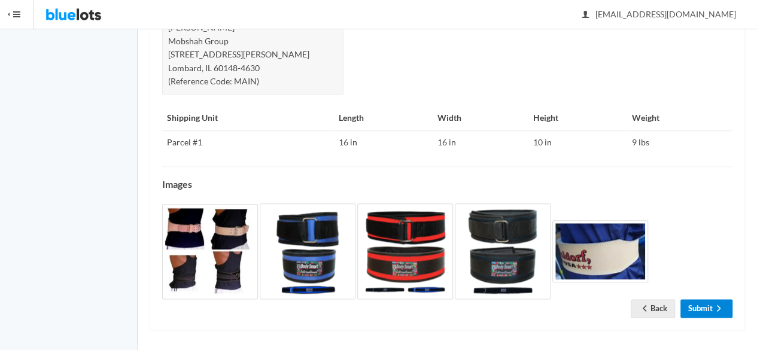
click at [698, 299] on link "Submit" at bounding box center [707, 308] width 52 height 19
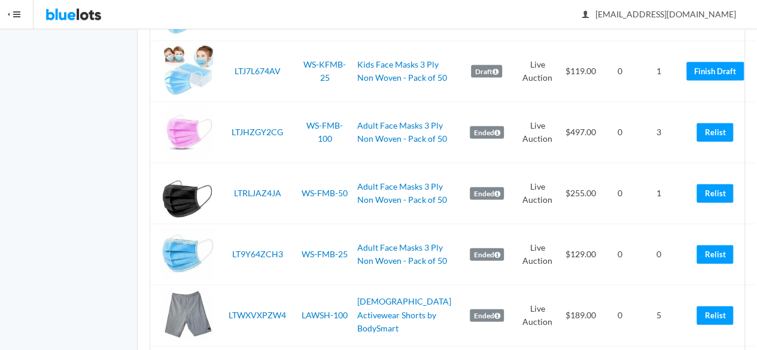
scroll to position [3049, 0]
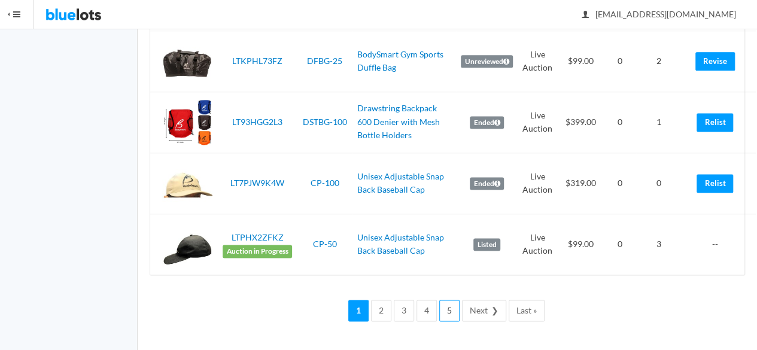
click at [453, 311] on link "5" at bounding box center [449, 311] width 20 height 22
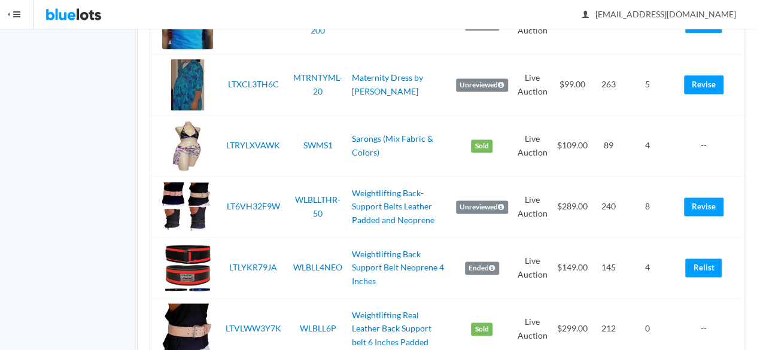
scroll to position [834, 0]
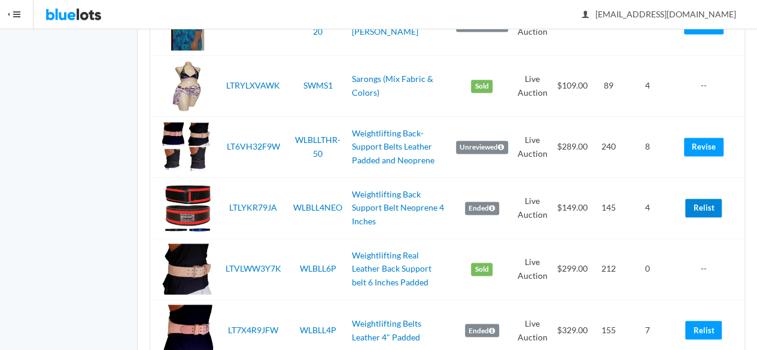
click at [705, 199] on link "Relist" at bounding box center [703, 208] width 37 height 19
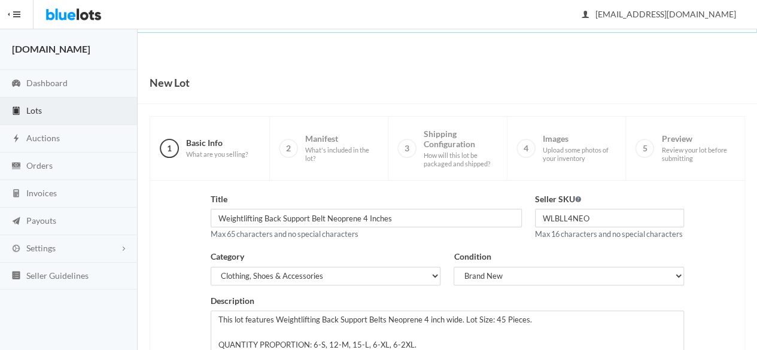
scroll to position [239, 0]
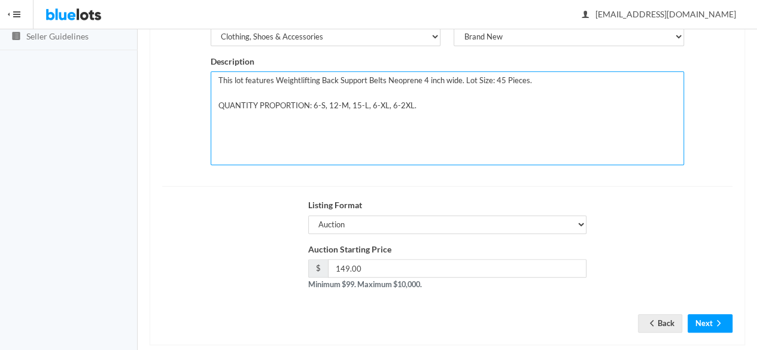
drag, startPoint x: 538, startPoint y: 93, endPoint x: 467, endPoint y: 95, distance: 70.1
click at [467, 95] on textarea "This lot features Weightlifting Back Support Belts Neoprene 4 inch wide. Lot Si…" at bounding box center [447, 118] width 473 height 94
click at [441, 117] on textarea "This lot features Weightlifting Back Support Belts Neoprene 4 inch wide. Lot Si…" at bounding box center [447, 118] width 473 height 94
paste textarea "Lot Size: 45 Pieces."
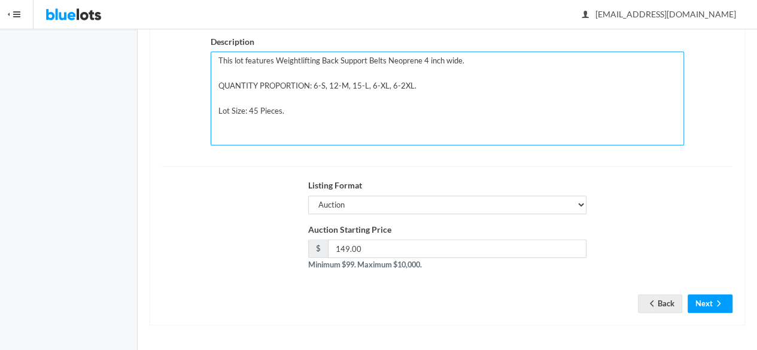
scroll to position [270, 0]
type textarea "This lot features Weightlifting Back Support Belts Neoprene 4 inch wide. QUANTI…"
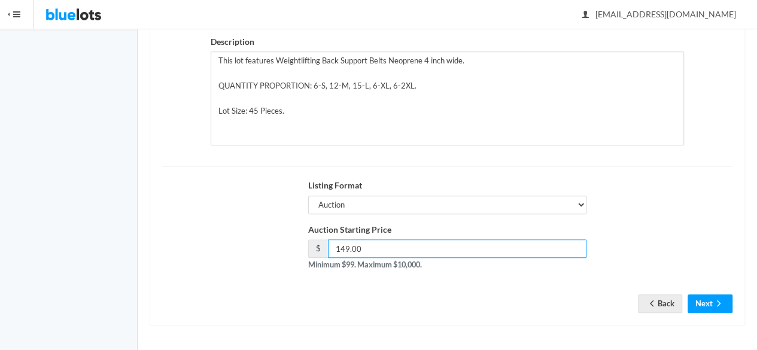
click at [347, 244] on input "149.00" at bounding box center [457, 248] width 259 height 19
type input "139.00"
click at [712, 309] on button "Next" at bounding box center [710, 303] width 45 height 19
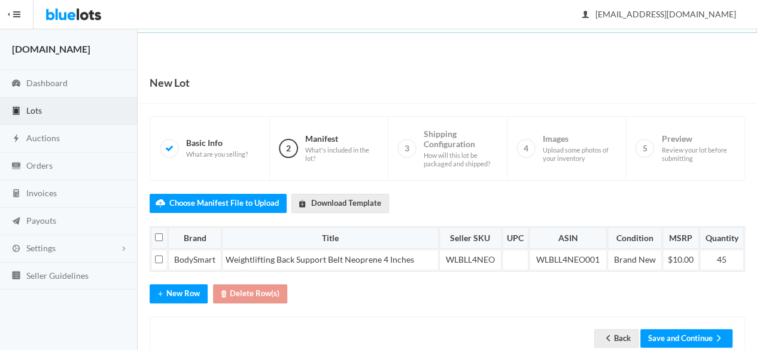
scroll to position [30, 0]
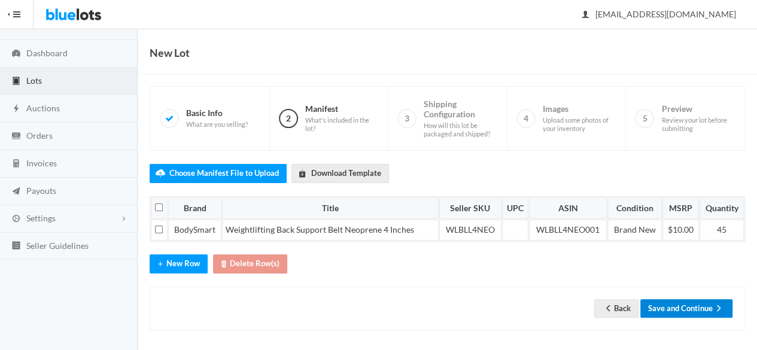
click at [693, 299] on button "Save and Continue" at bounding box center [686, 308] width 92 height 19
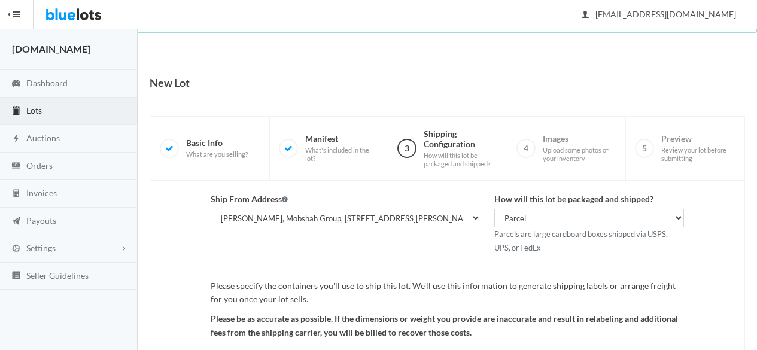
scroll to position [139, 0]
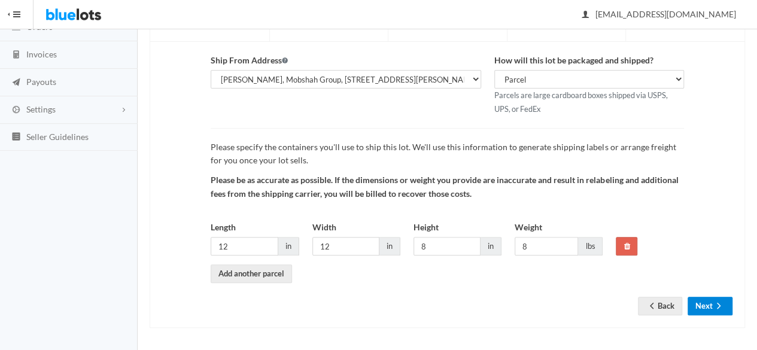
click at [703, 309] on button "Next" at bounding box center [710, 306] width 45 height 19
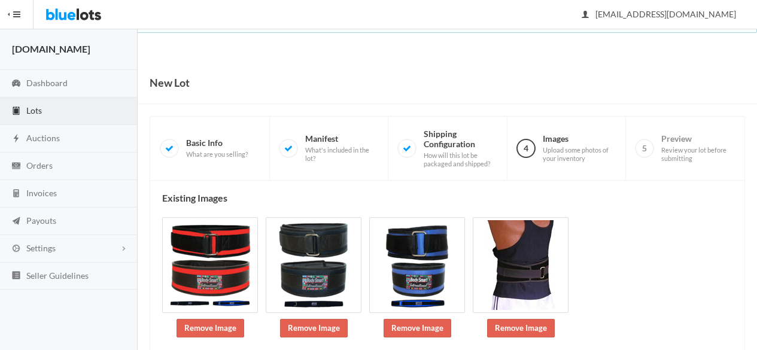
scroll to position [175, 0]
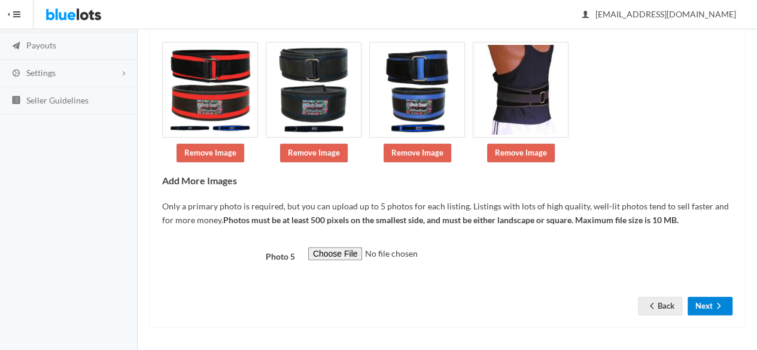
click at [721, 302] on icon "arrow forward" at bounding box center [719, 306] width 12 height 10
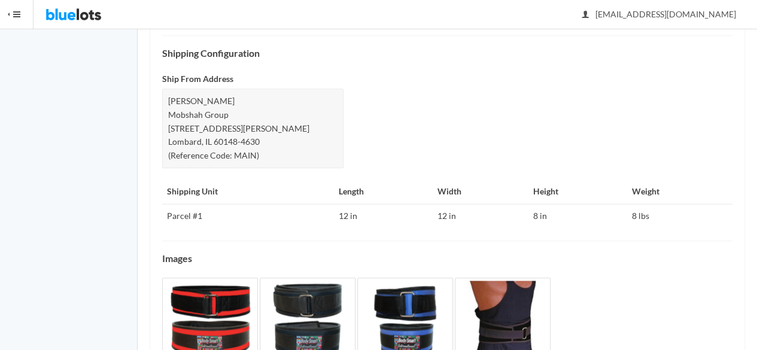
scroll to position [553, 0]
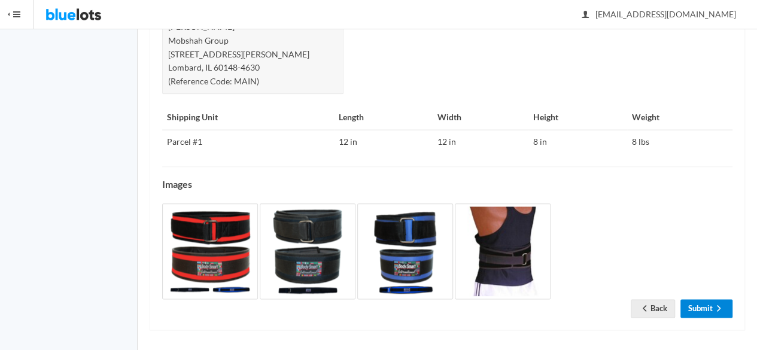
click at [697, 300] on link "Submit" at bounding box center [707, 308] width 52 height 19
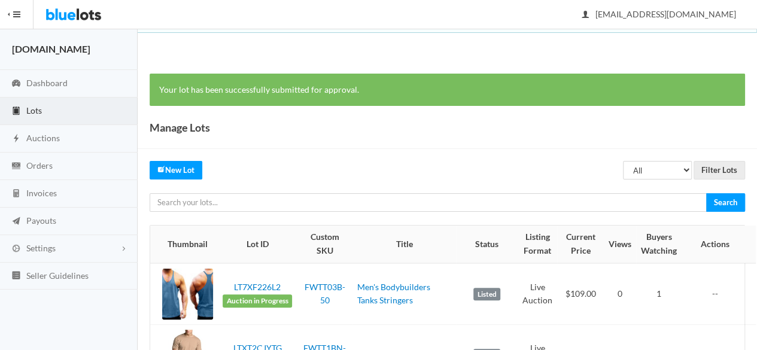
scroll to position [120, 0]
